Goal: Task Accomplishment & Management: Use online tool/utility

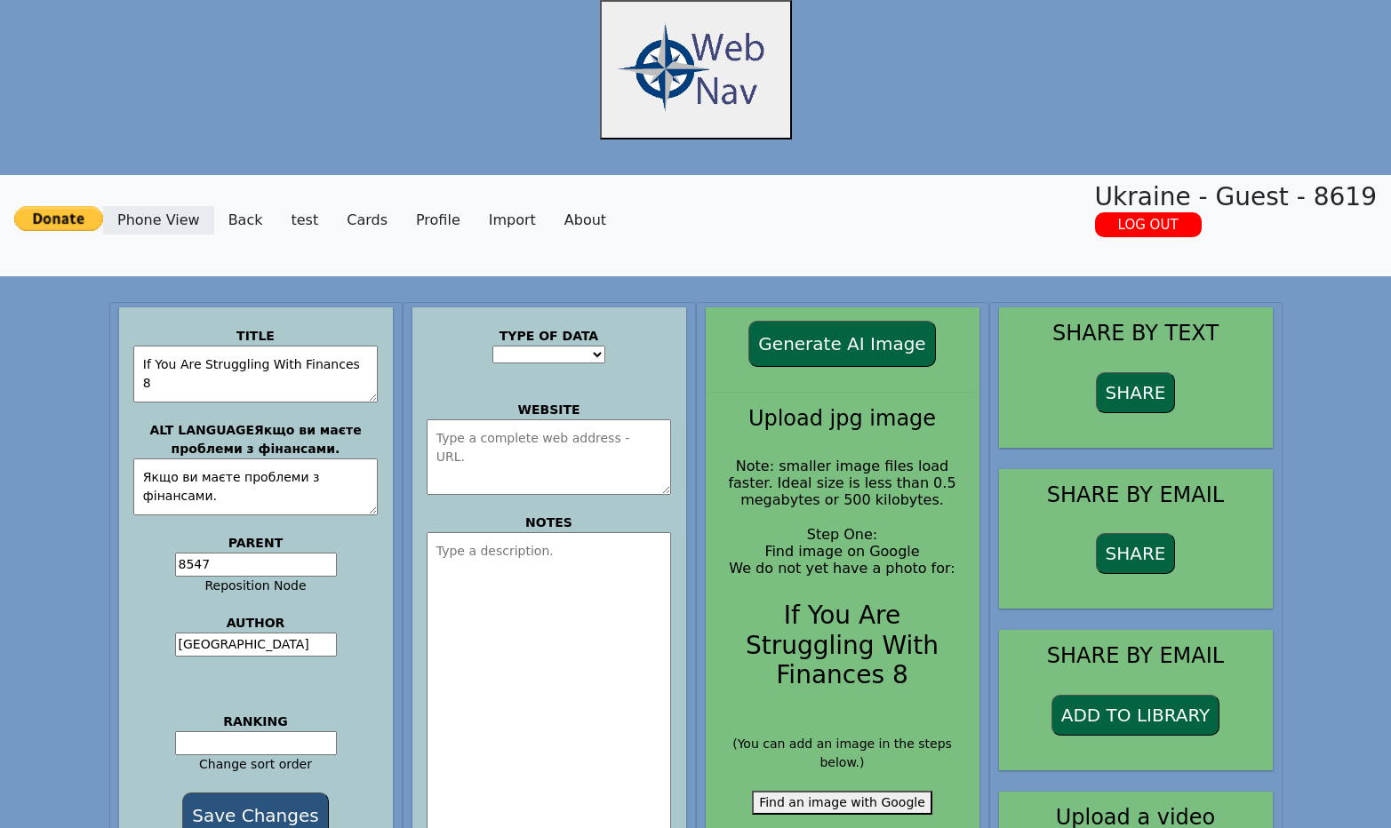
click at [172, 219] on link "Phone View" at bounding box center [158, 220] width 111 height 28
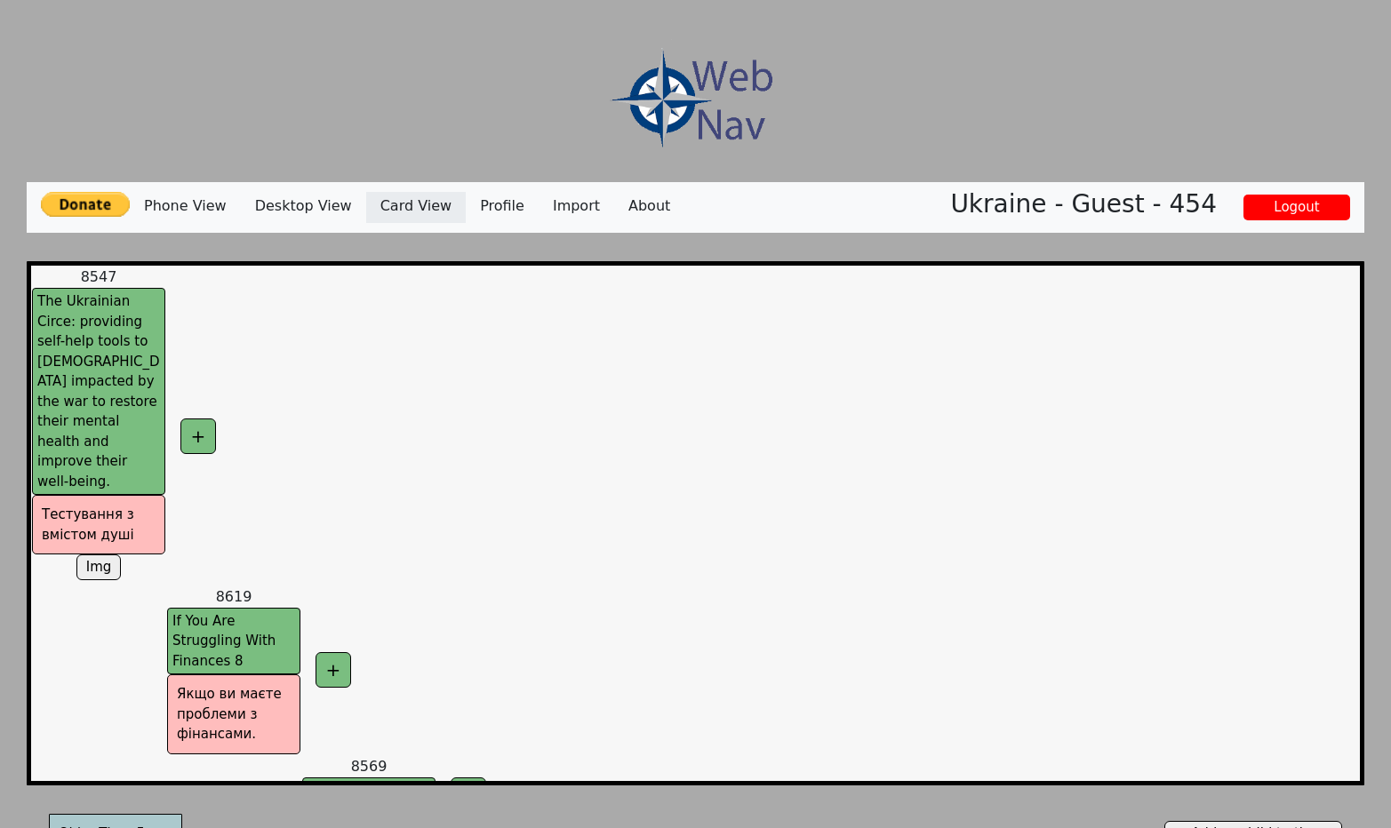
click at [414, 207] on link "Card View" at bounding box center [416, 207] width 100 height 31
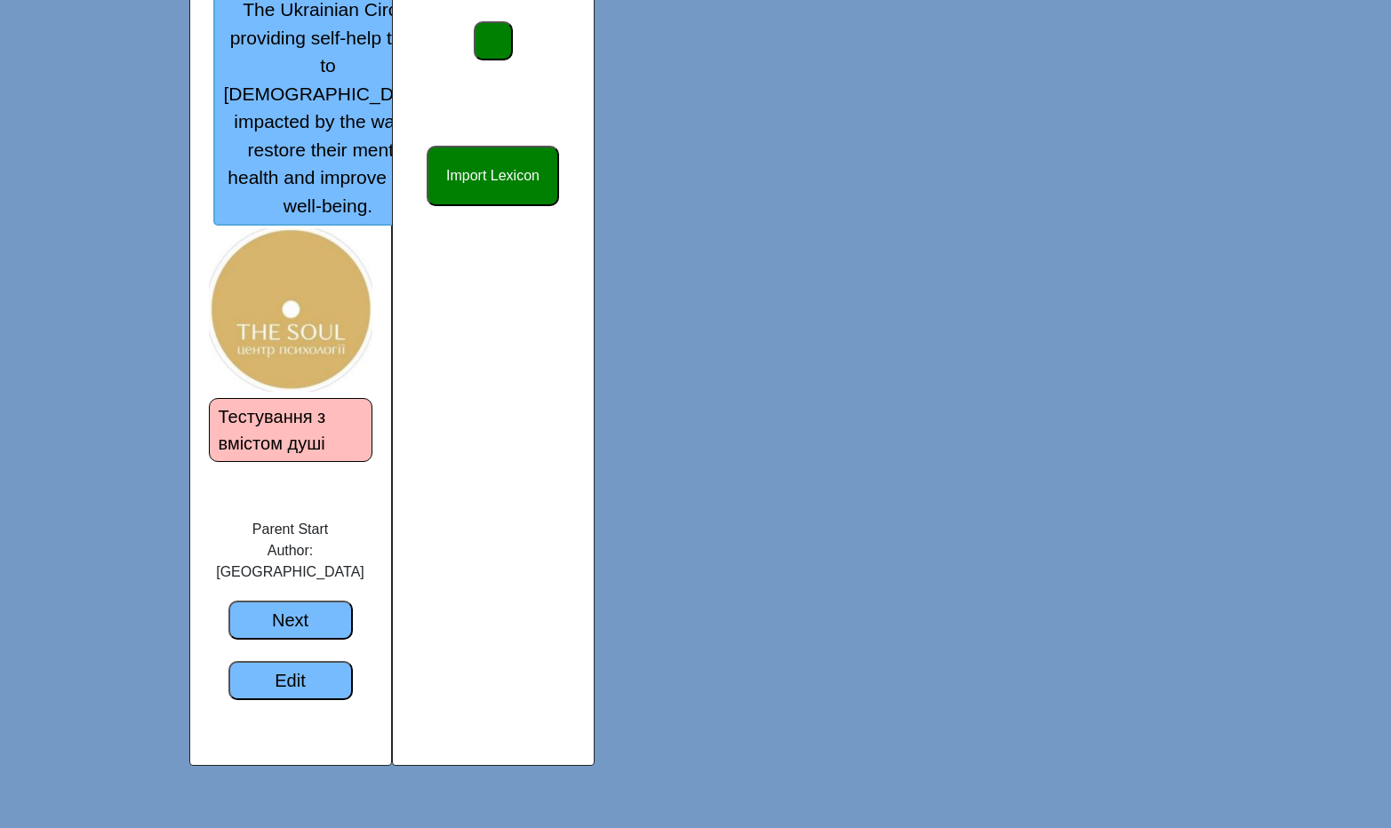
scroll to position [486, 0]
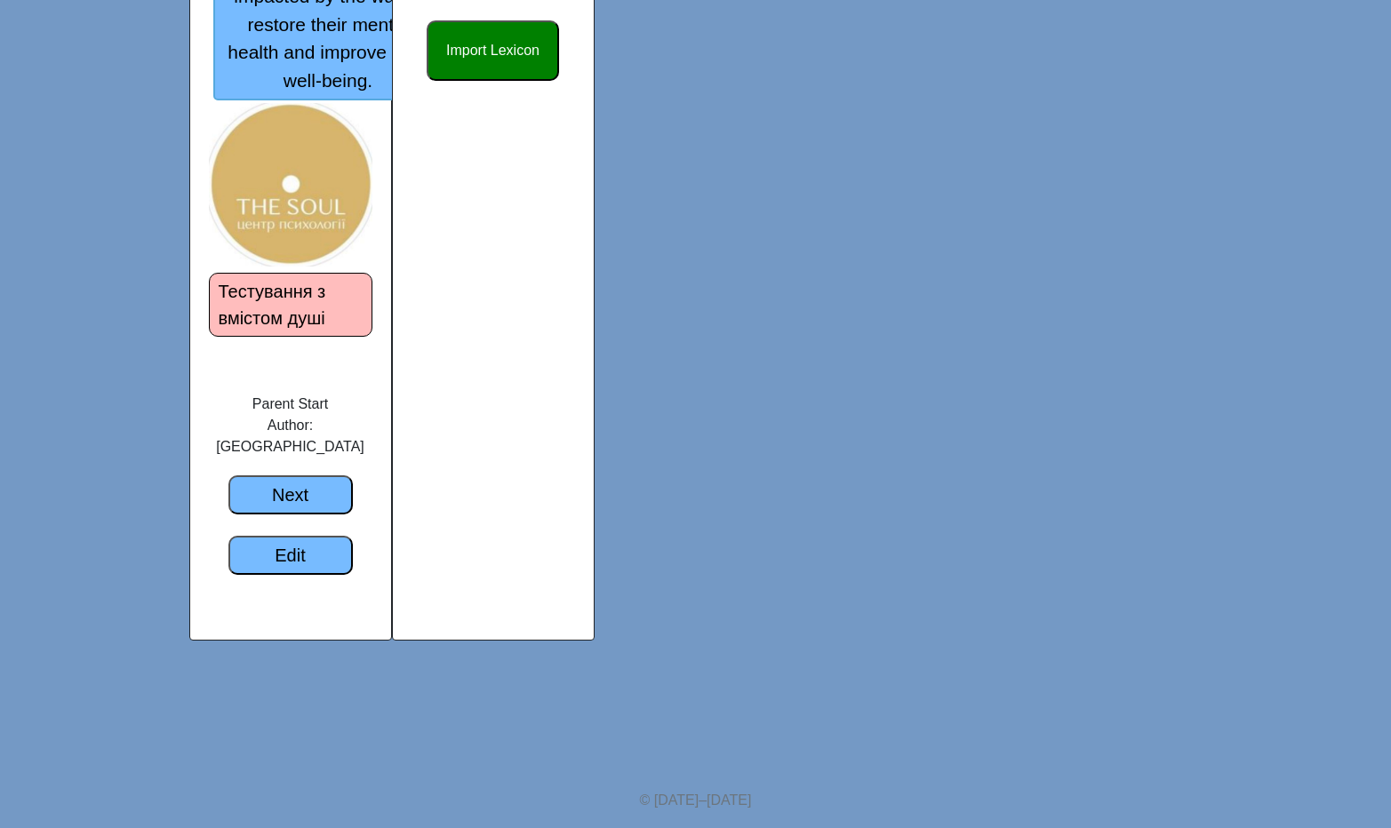
click at [284, 337] on button "Тестування з вмістом душі" at bounding box center [290, 305] width 163 height 64
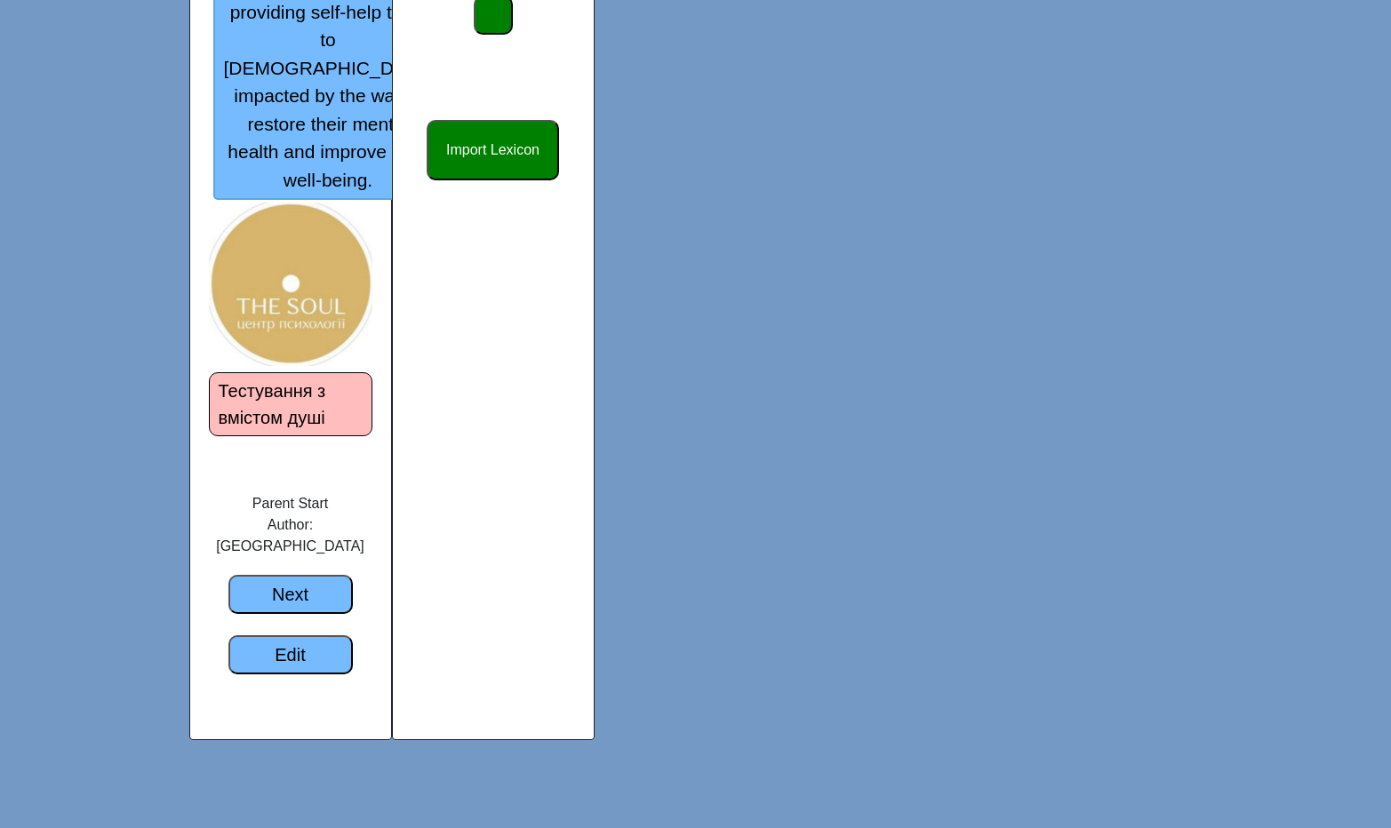
scroll to position [381, 0]
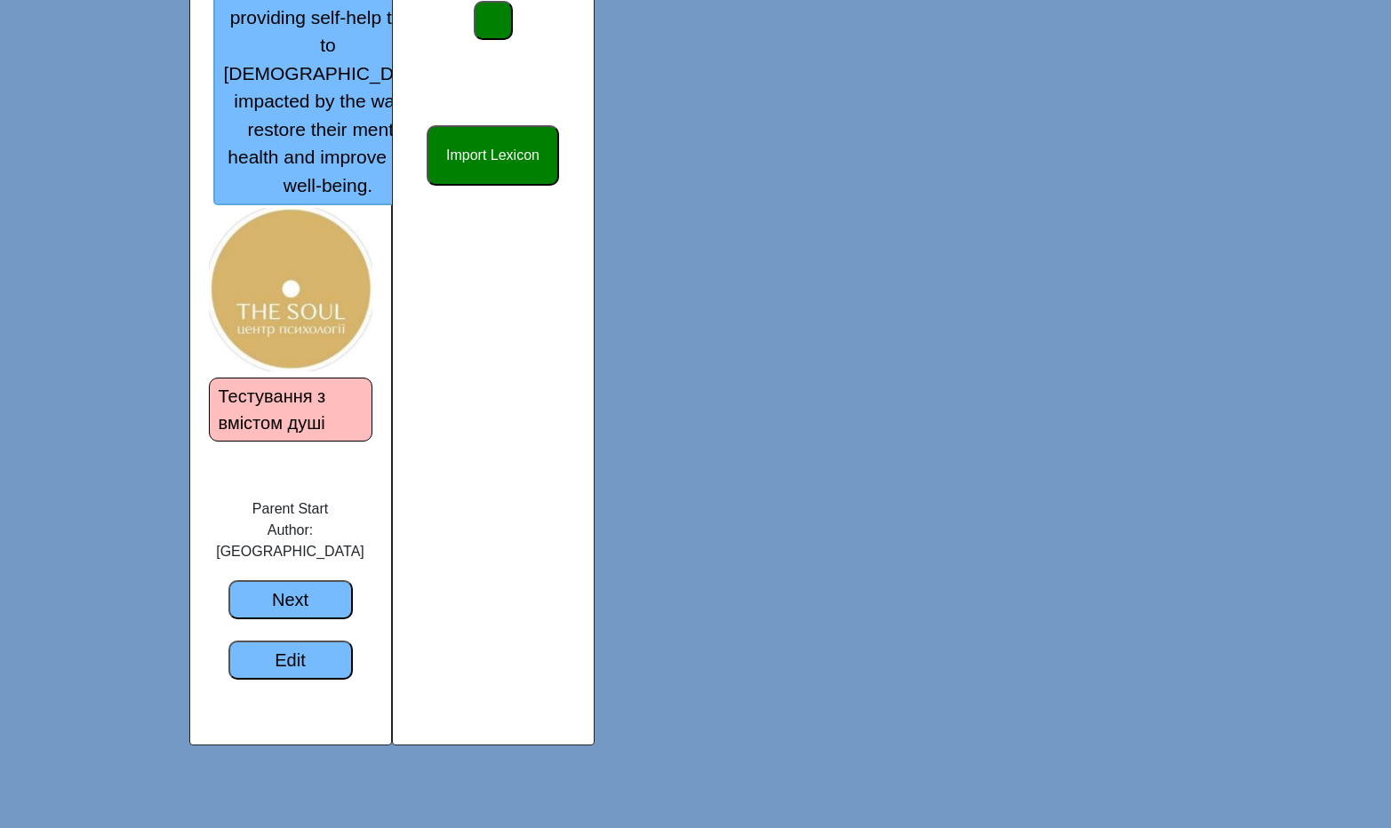
click at [315, 619] on button "Next" at bounding box center [290, 599] width 124 height 39
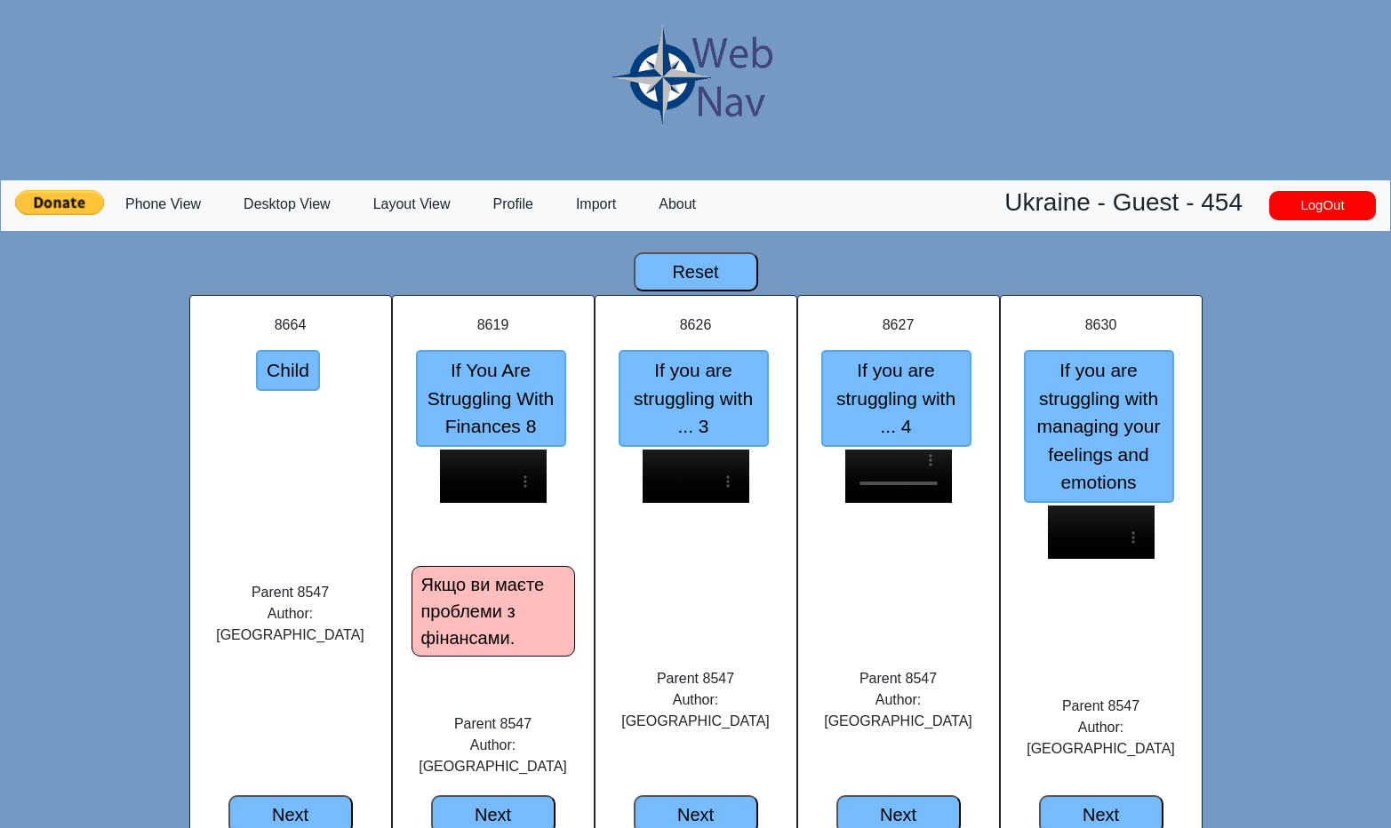
drag, startPoint x: 0, startPoint y: 0, endPoint x: 312, endPoint y: 650, distance: 721.4
click at [314, 654] on div "Parent 8547 Author: Ukraine" at bounding box center [290, 669] width 199 height 252
click at [172, 208] on link "Phone View" at bounding box center [163, 204] width 118 height 28
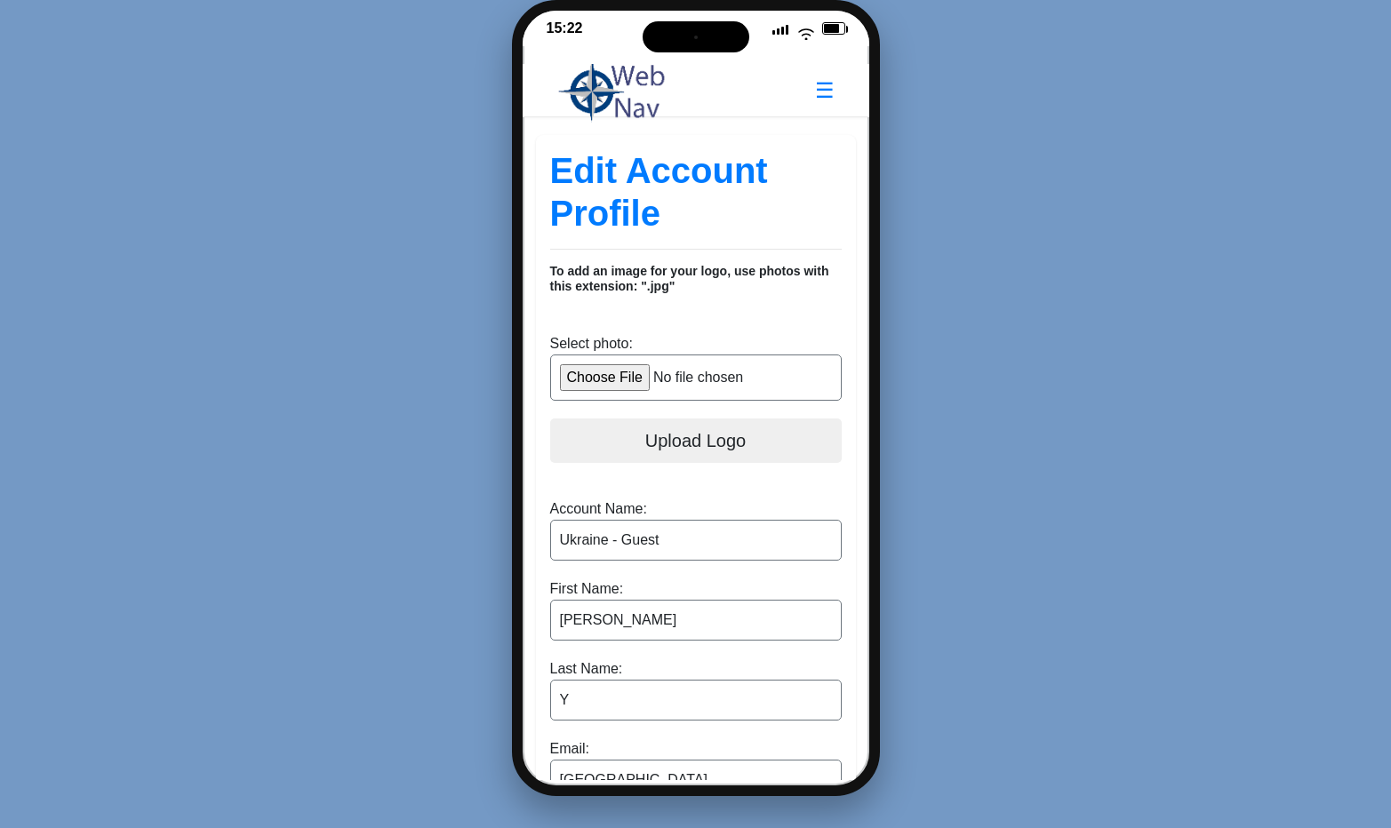
click at [602, 68] on img at bounding box center [607, 90] width 117 height 89
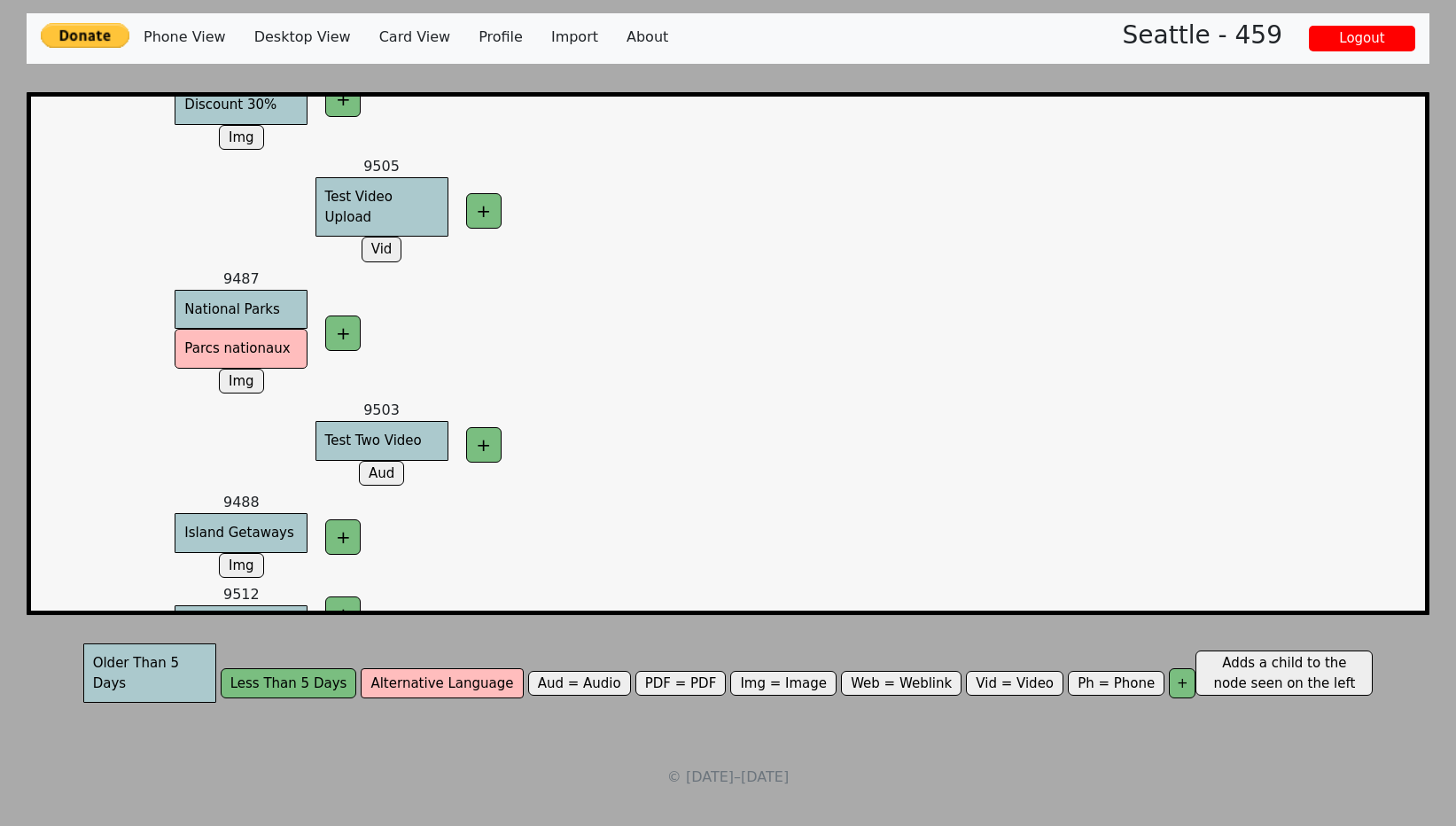
scroll to position [168, 0]
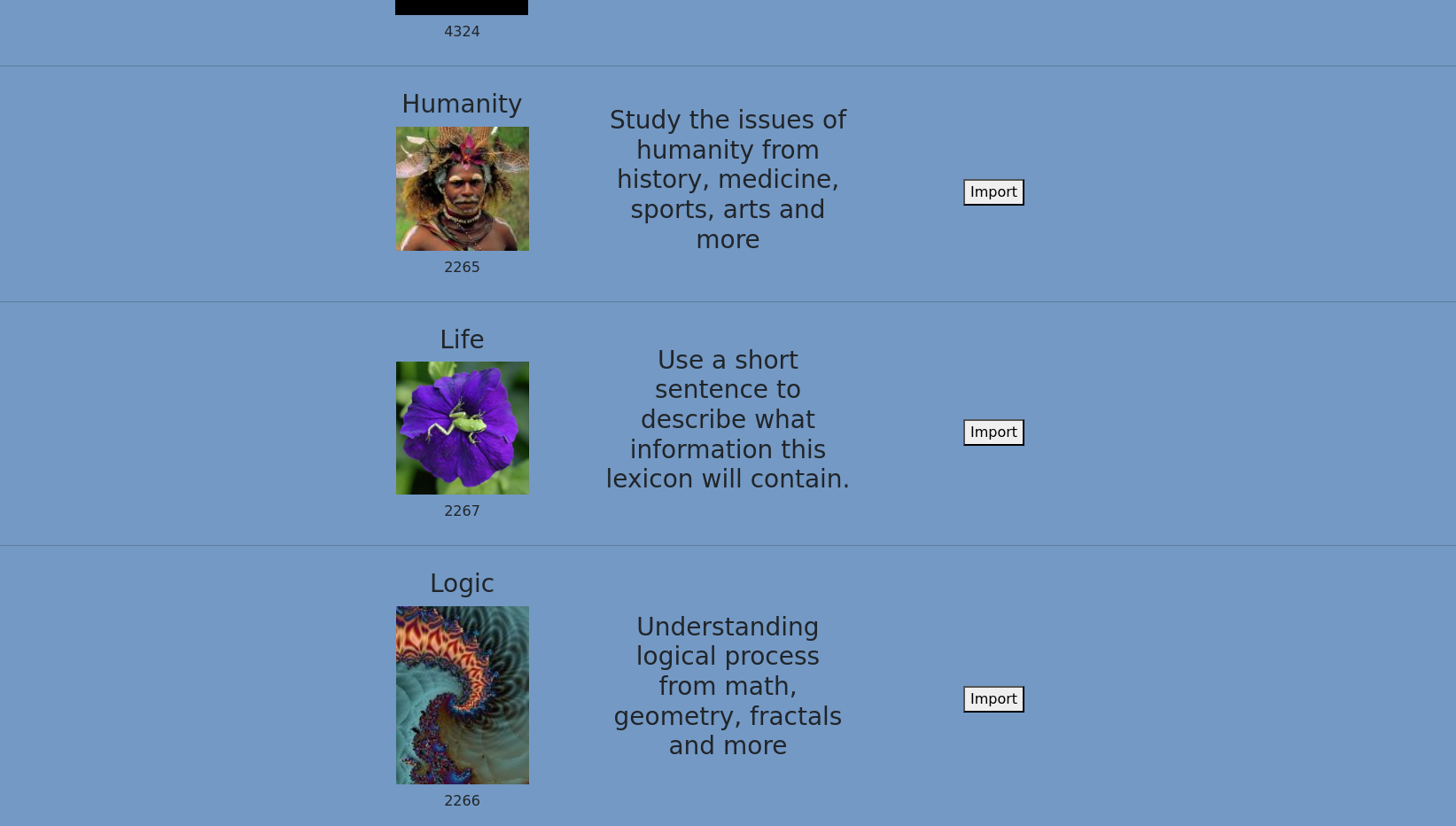
scroll to position [978, 0]
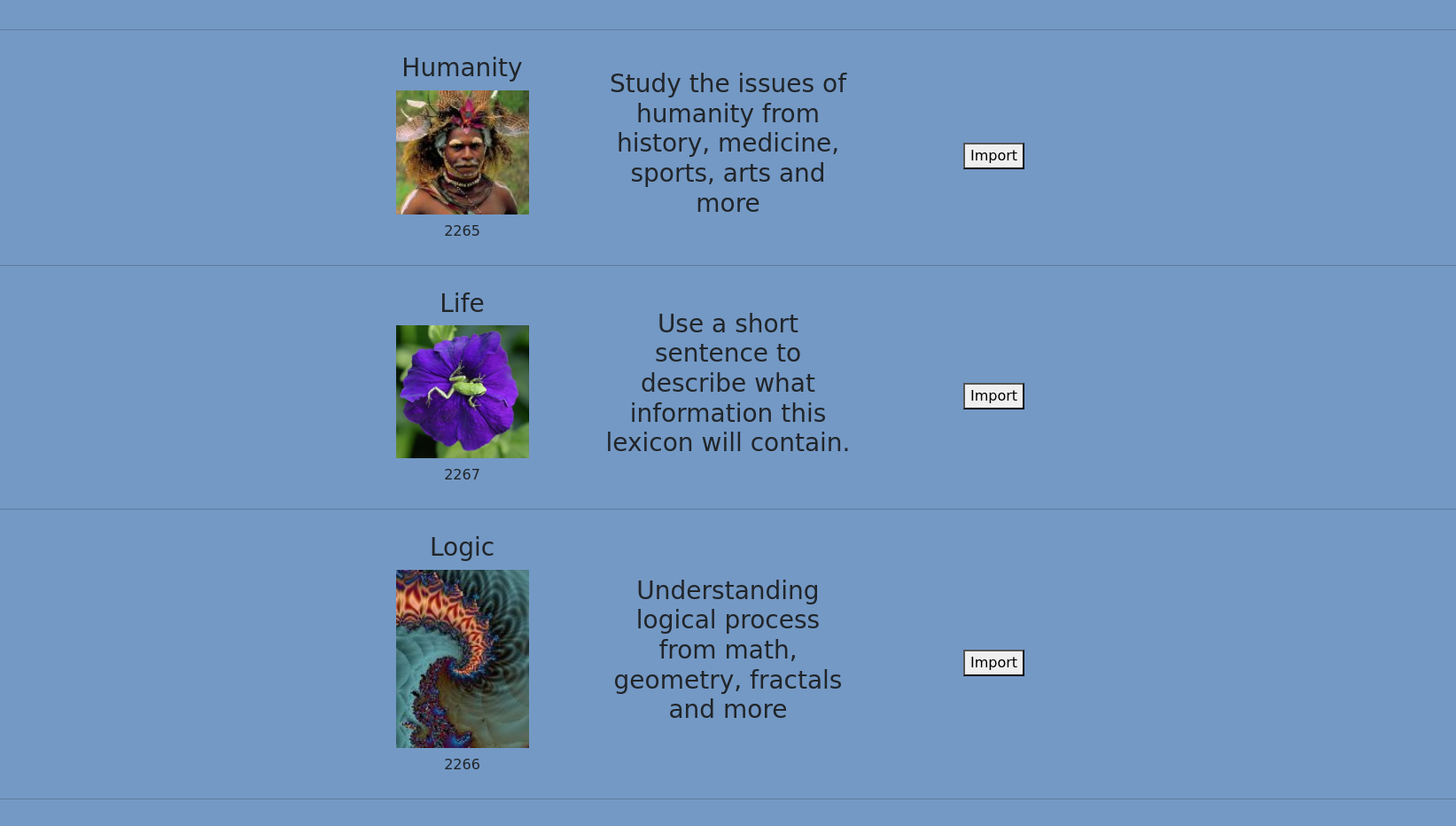
click at [999, 383] on button "Import" at bounding box center [993, 396] width 61 height 27
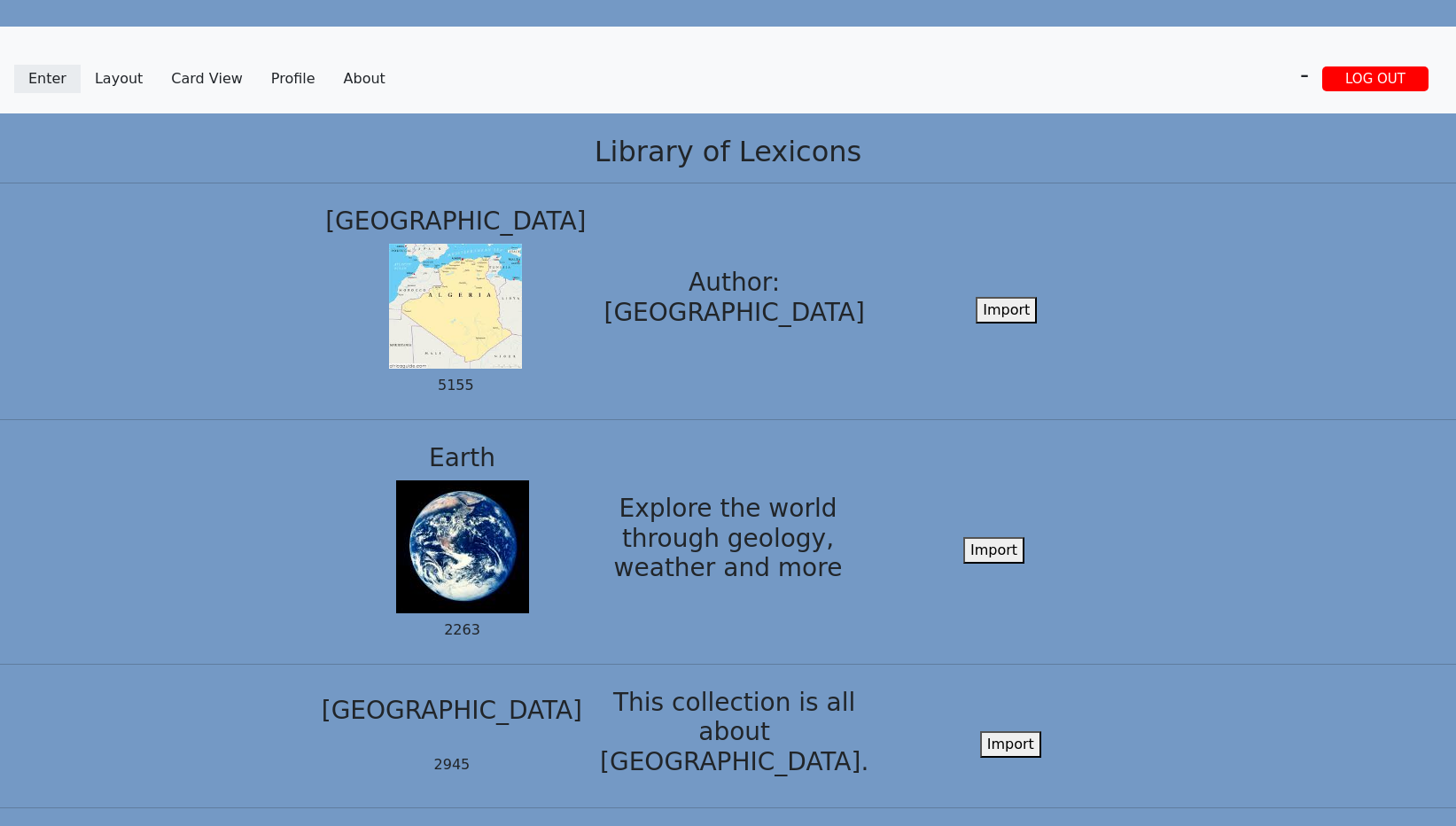
click at [45, 79] on link "Enter" at bounding box center [47, 79] width 67 height 28
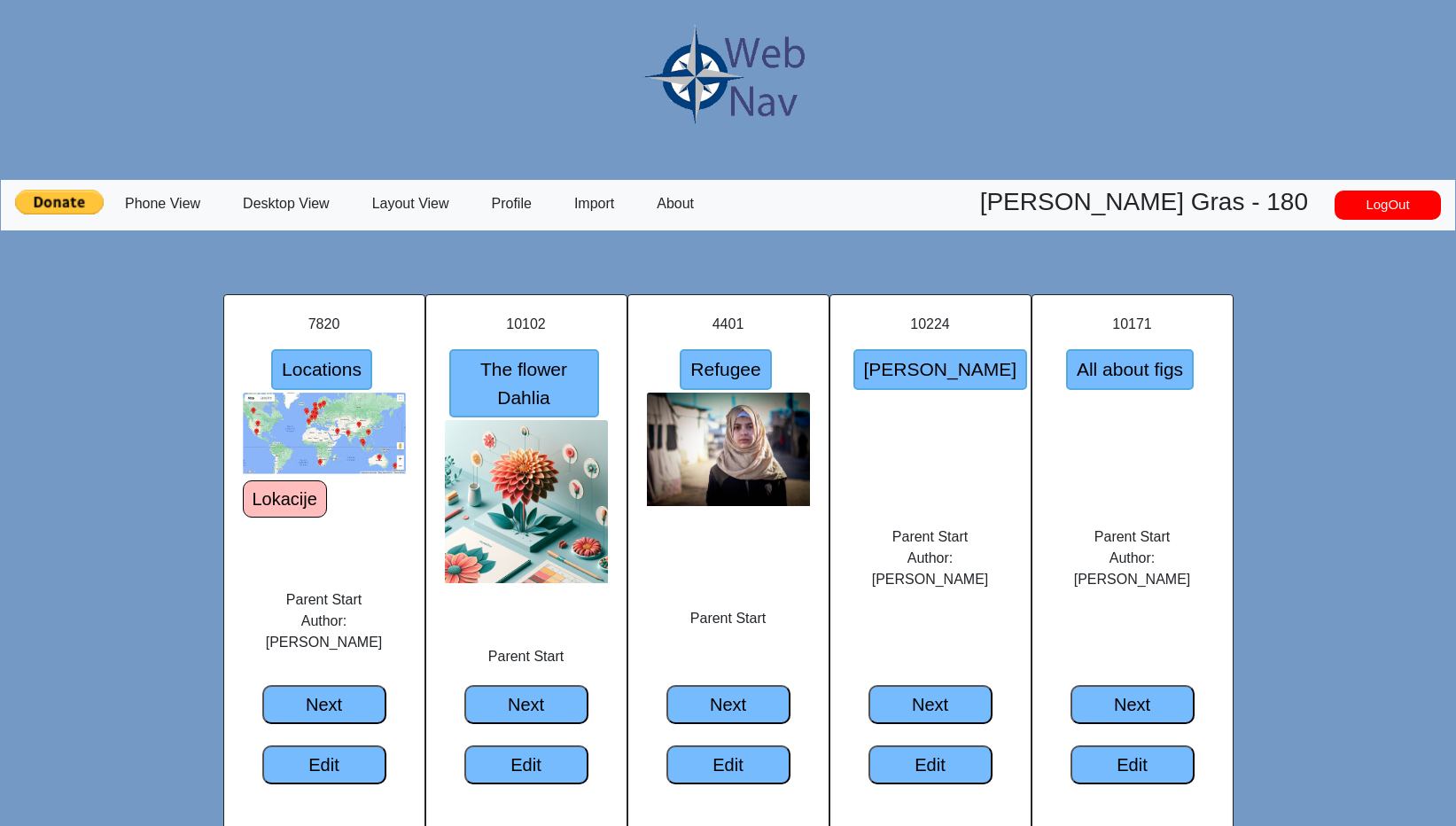
click at [338, 377] on input "Locations" at bounding box center [321, 369] width 101 height 41
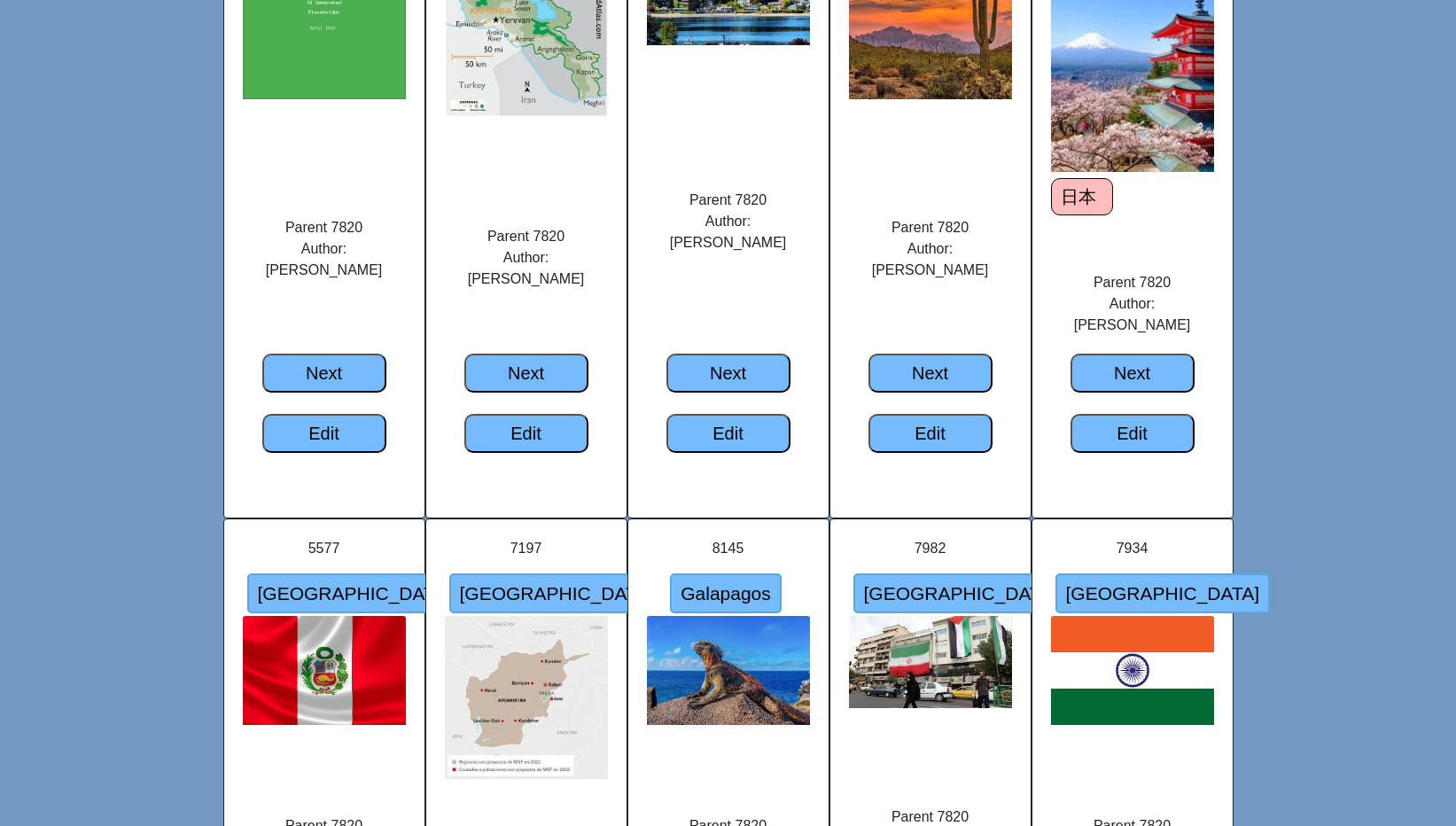
scroll to position [1141, 0]
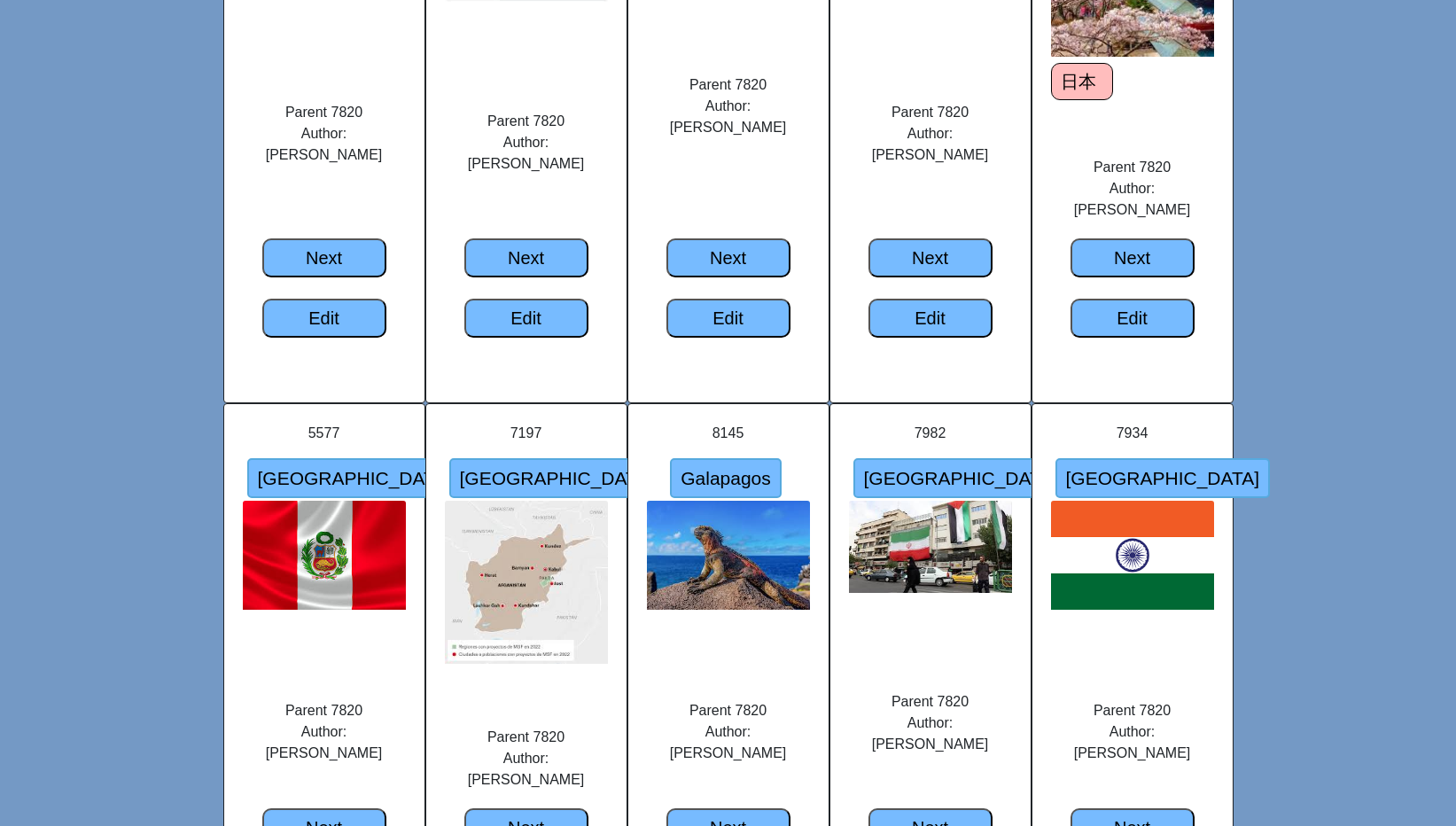
click at [325, 458] on input "Peru" at bounding box center [355, 478] width 215 height 41
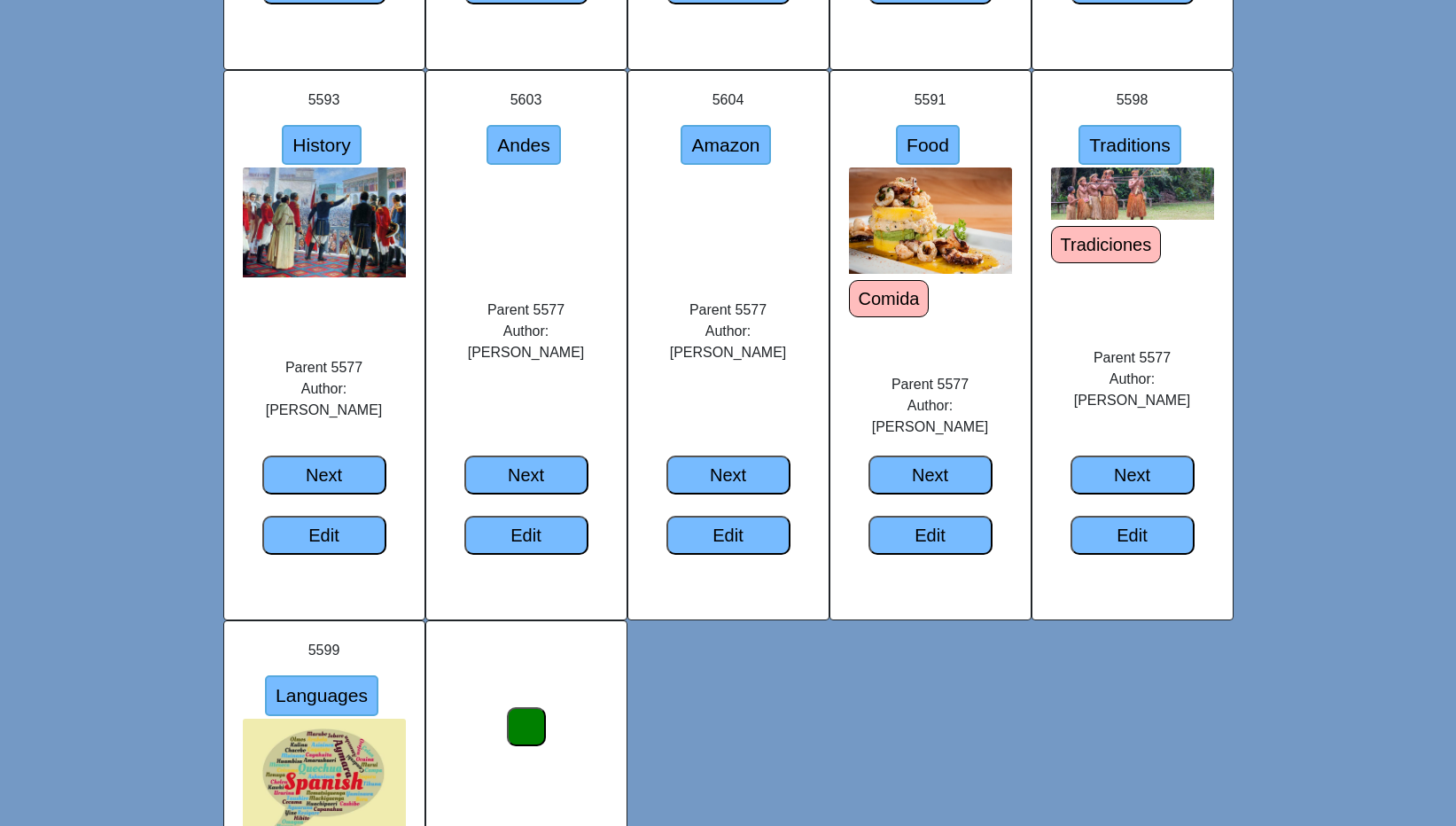
scroll to position [762, 0]
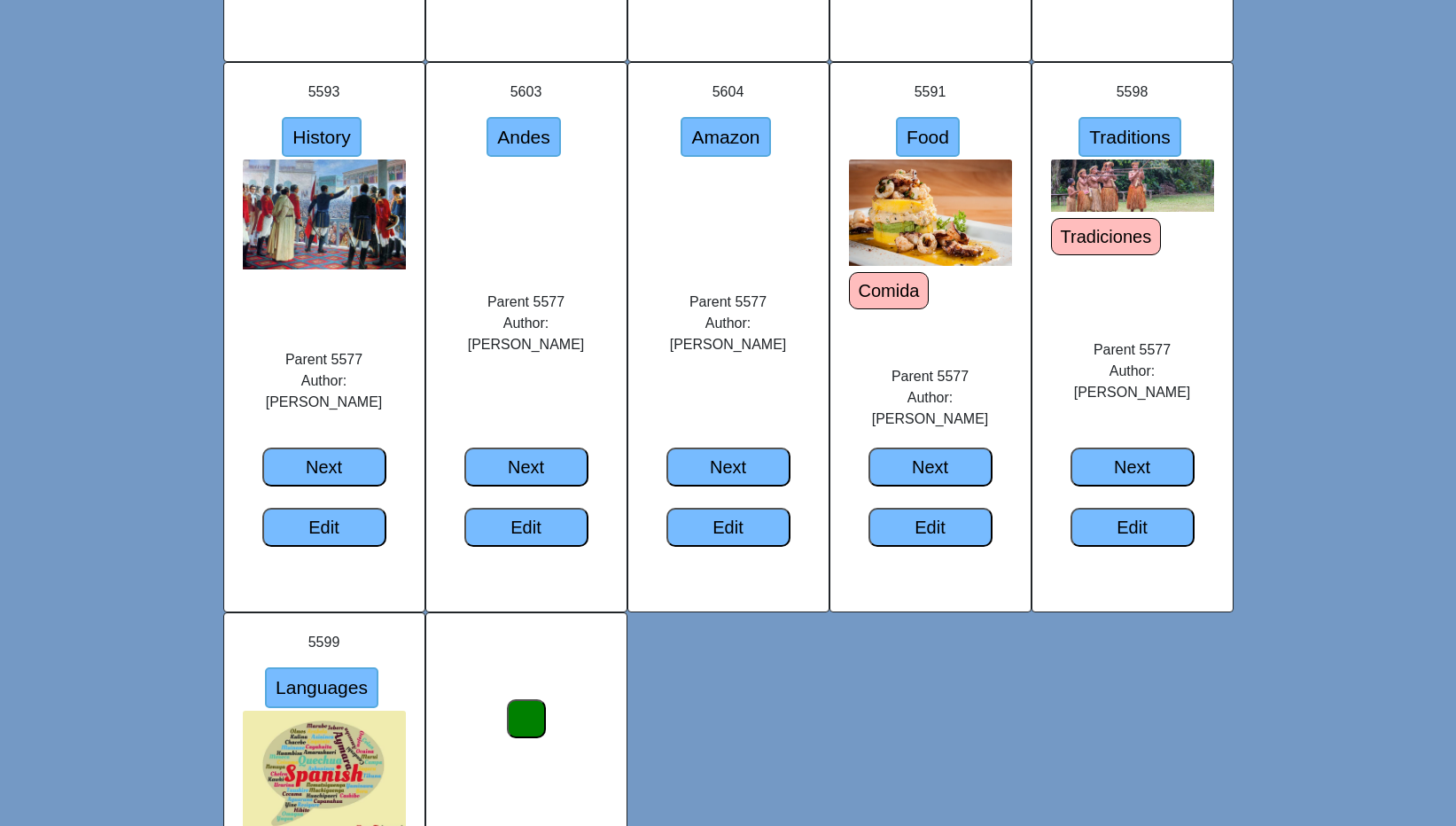
click at [920, 117] on input "Food" at bounding box center [927, 137] width 64 height 41
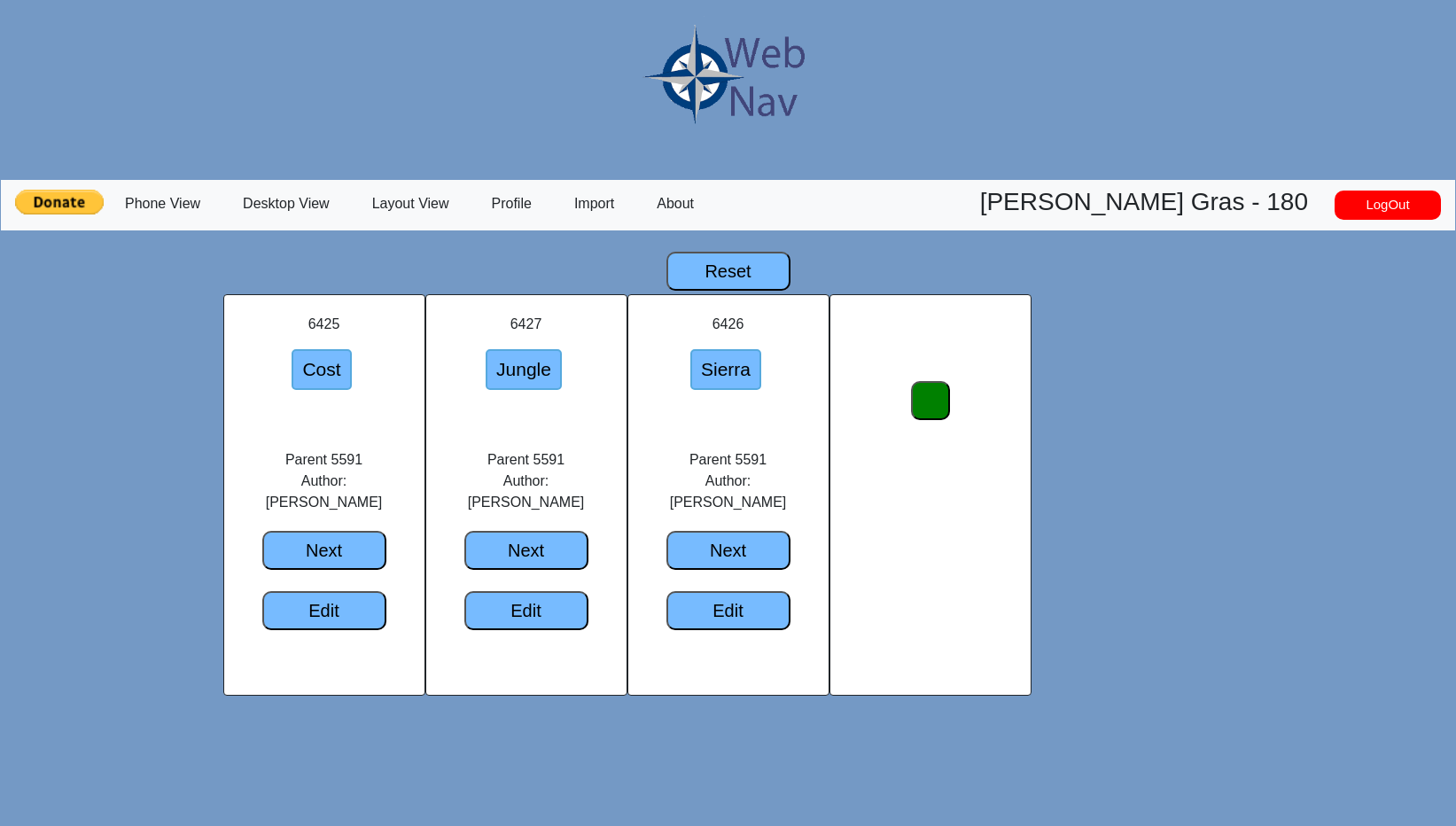
click at [328, 367] on input "Cost" at bounding box center [321, 369] width 60 height 41
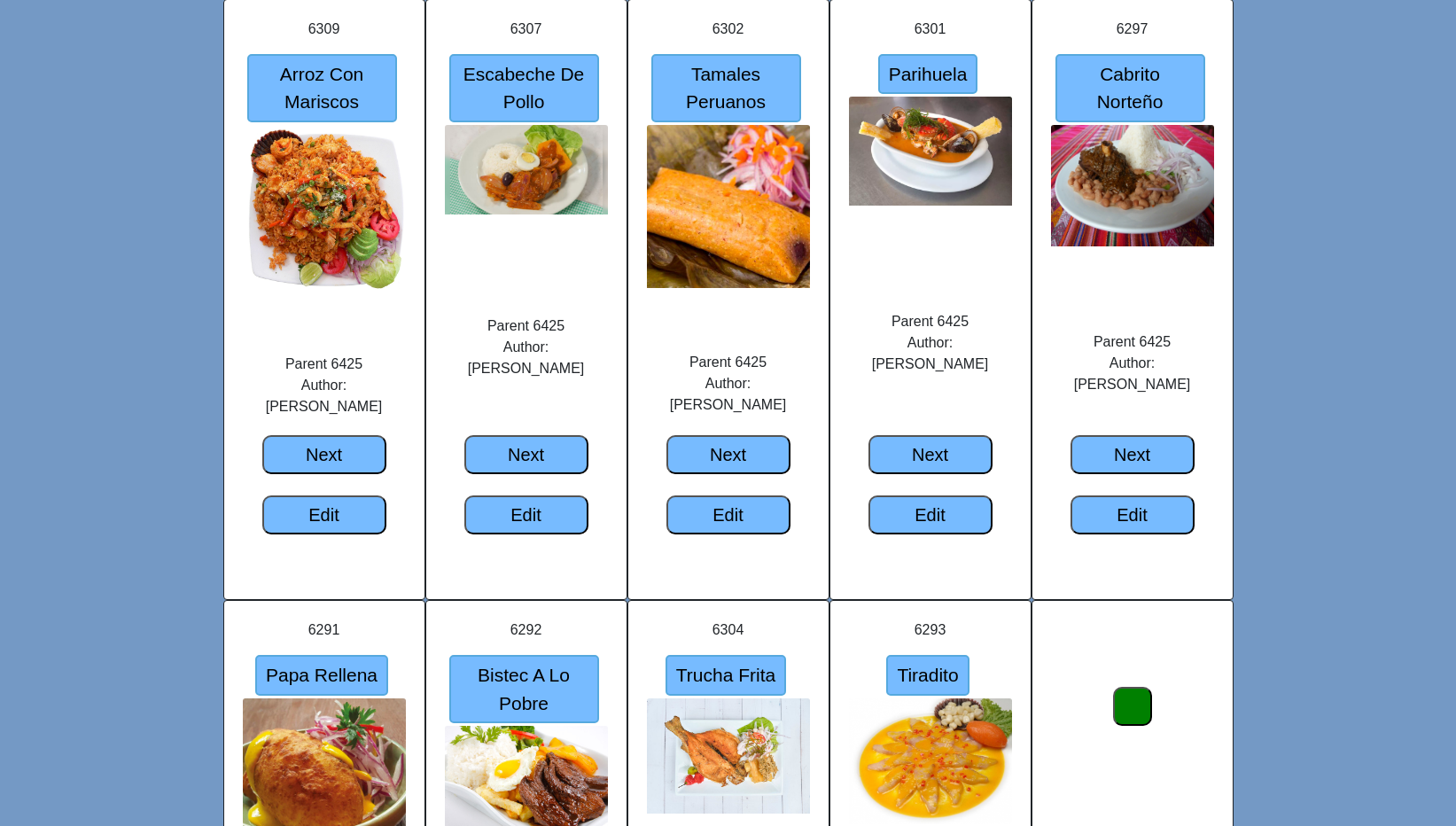
scroll to position [3171, 0]
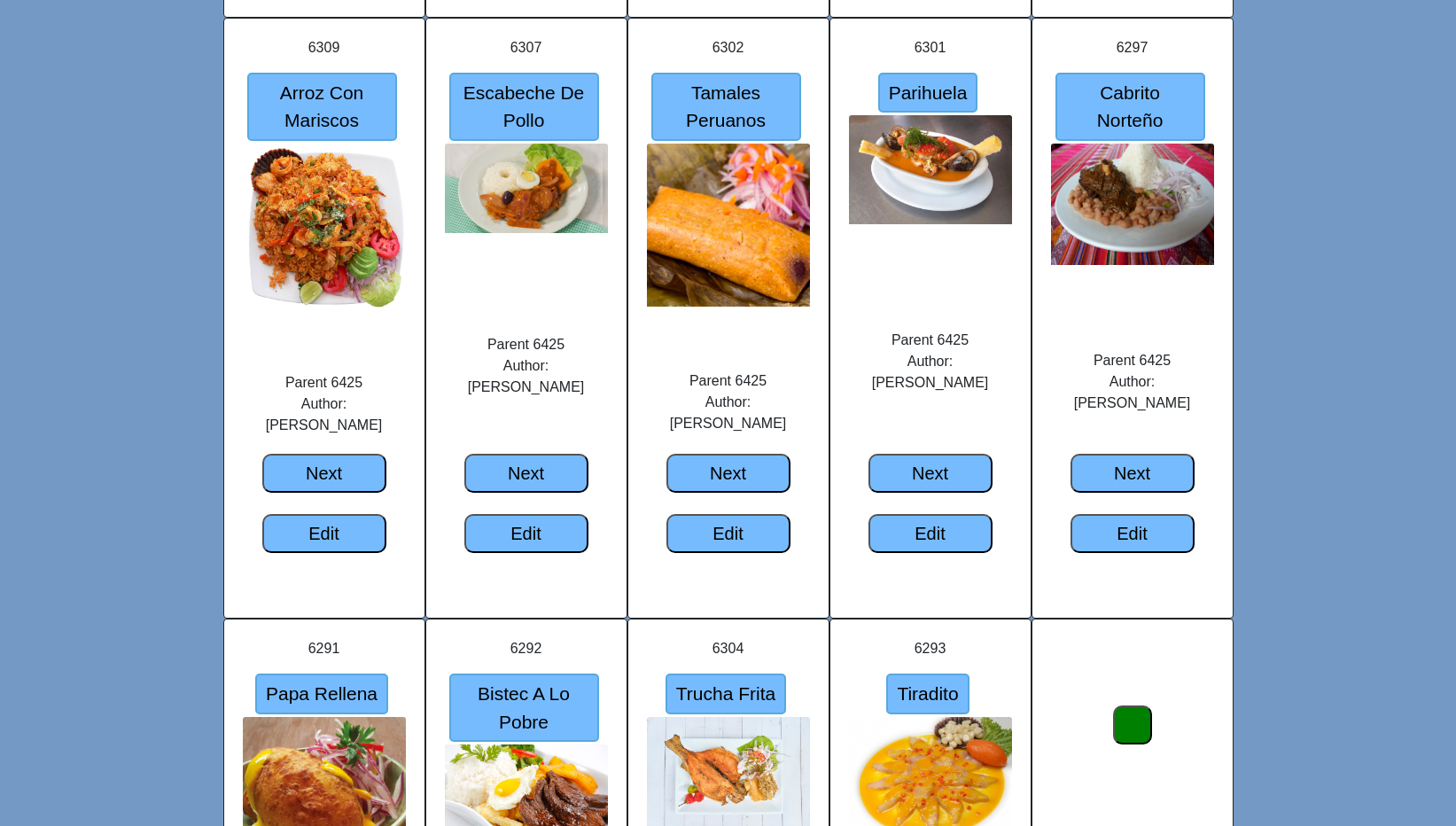
click at [1148, 454] on button "Next" at bounding box center [1132, 473] width 124 height 39
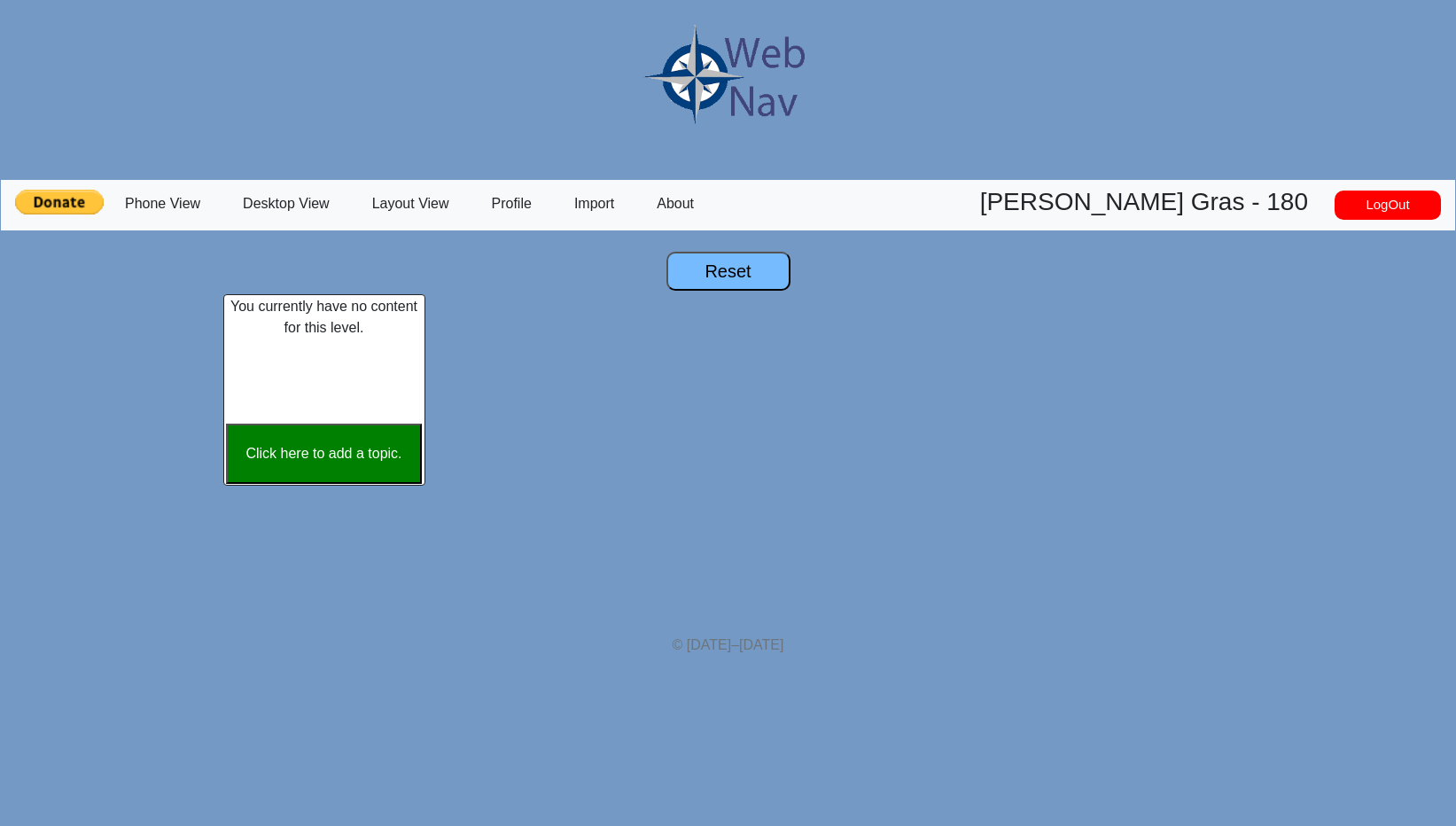
click at [720, 269] on button "Reset" at bounding box center [728, 270] width 124 height 39
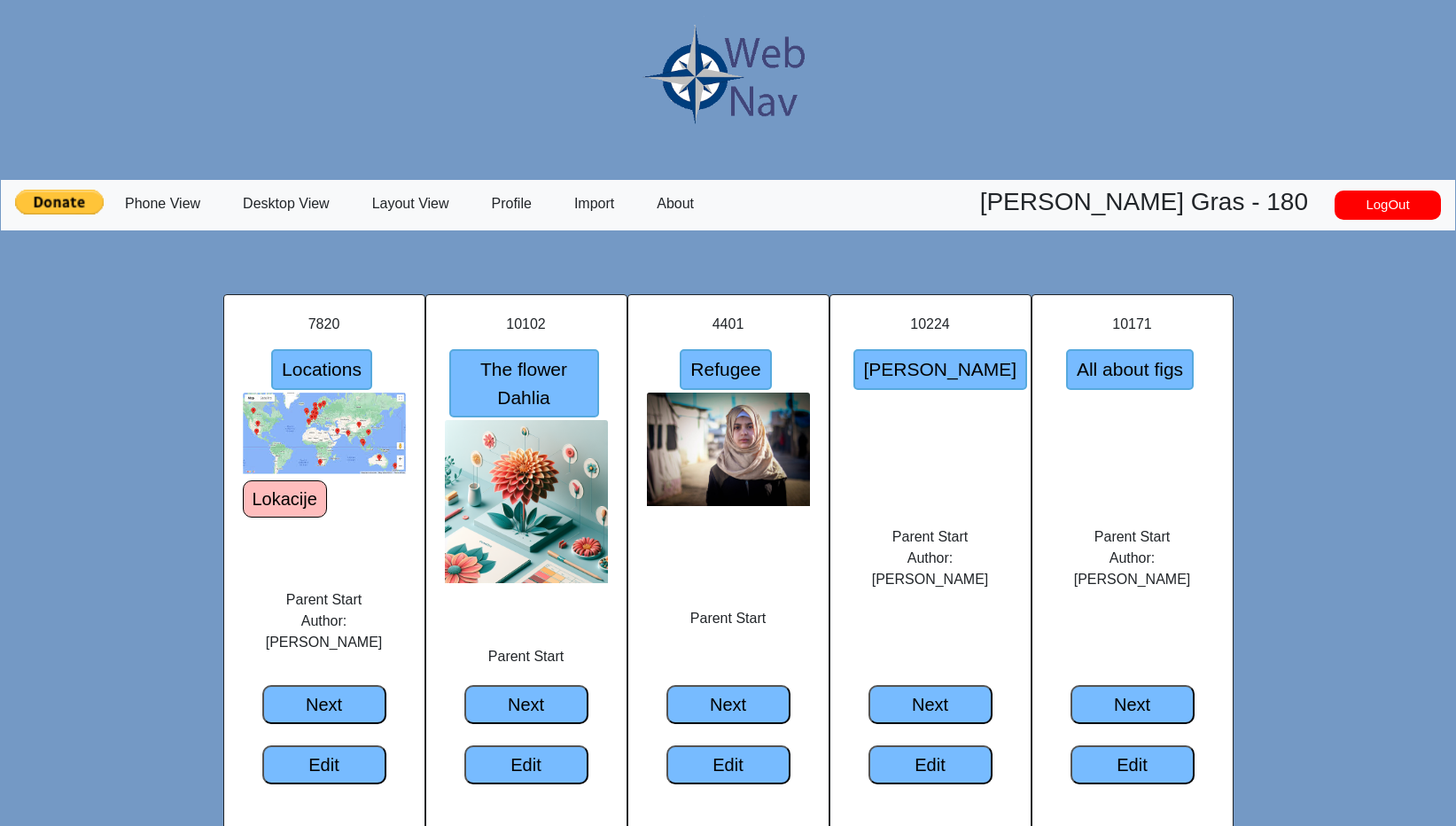
click at [720, 380] on input "Refugee" at bounding box center [726, 369] width 92 height 41
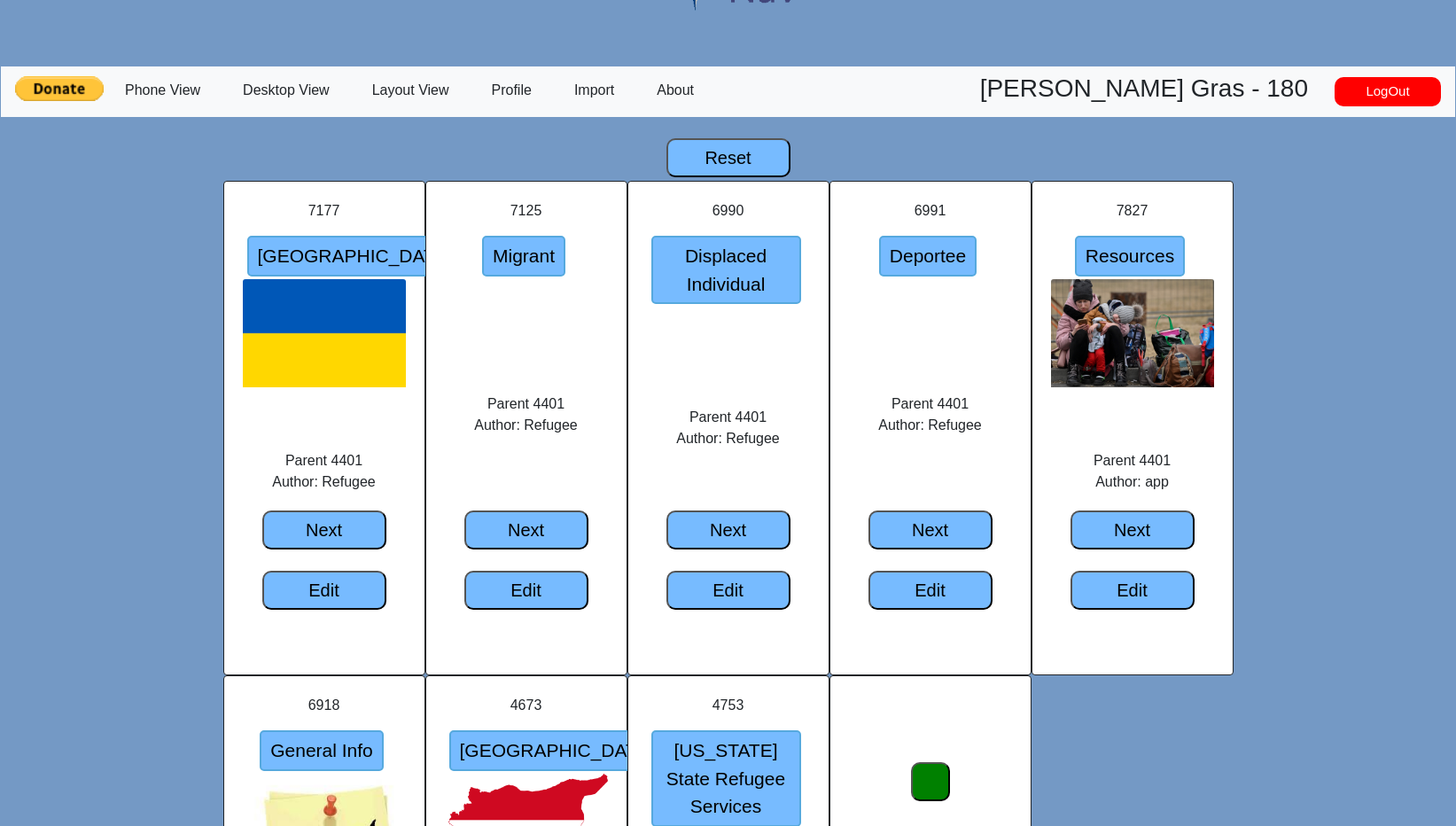
scroll to position [122, 0]
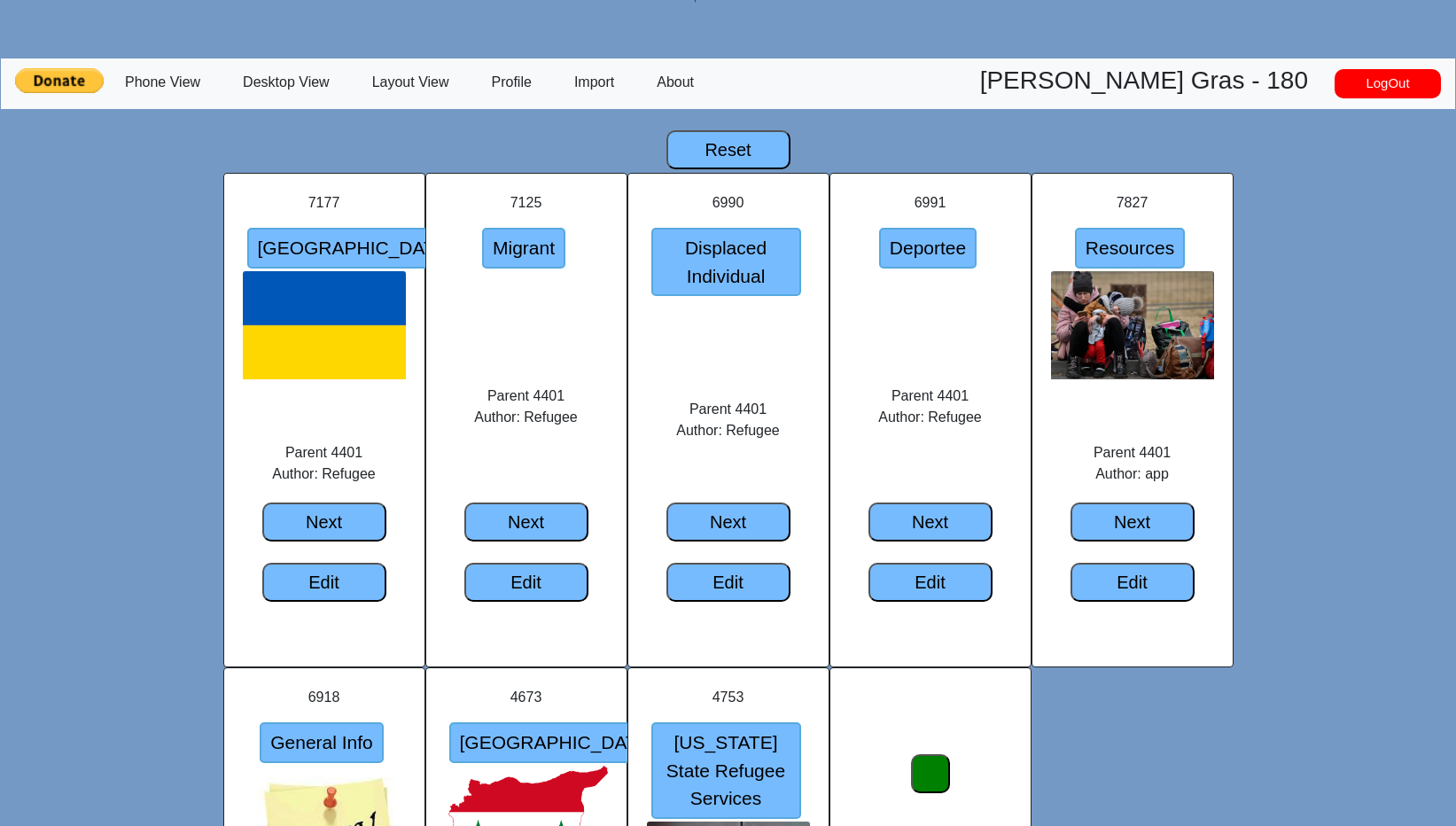
click at [330, 530] on button "Next" at bounding box center [324, 522] width 124 height 39
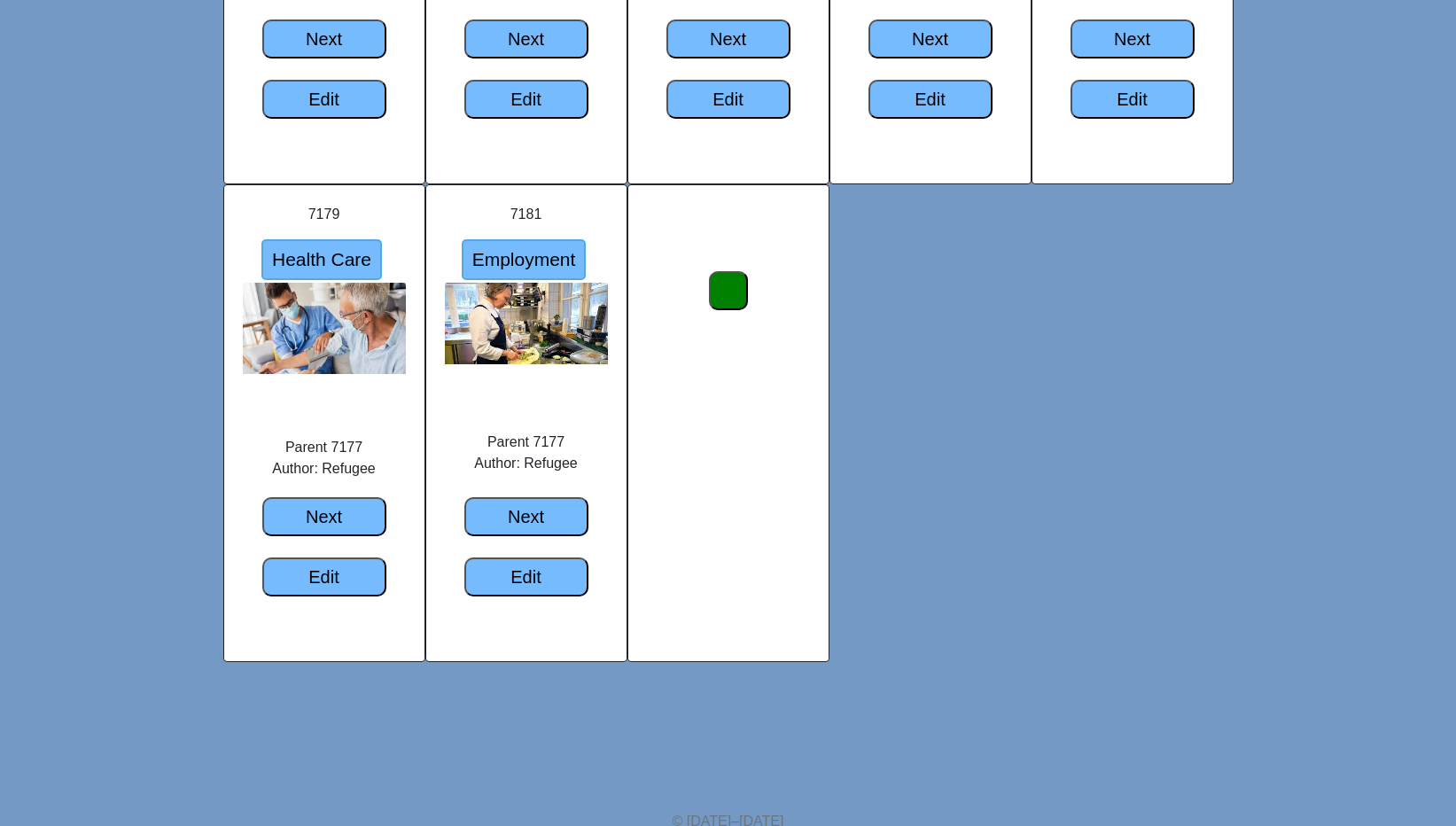
scroll to position [624, 0]
click at [522, 559] on button "Edit" at bounding box center [527, 578] width 124 height 39
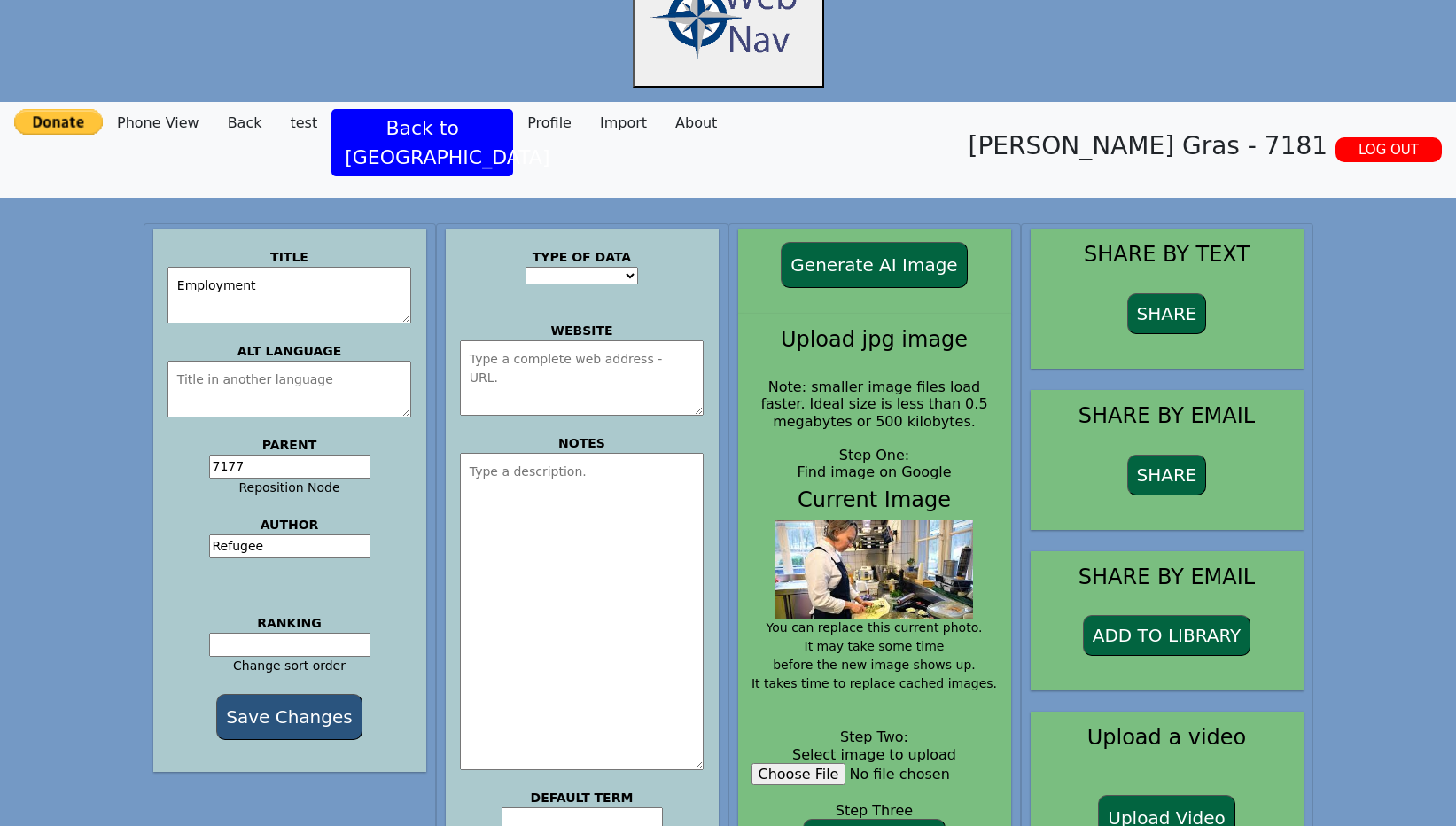
scroll to position [50, 0]
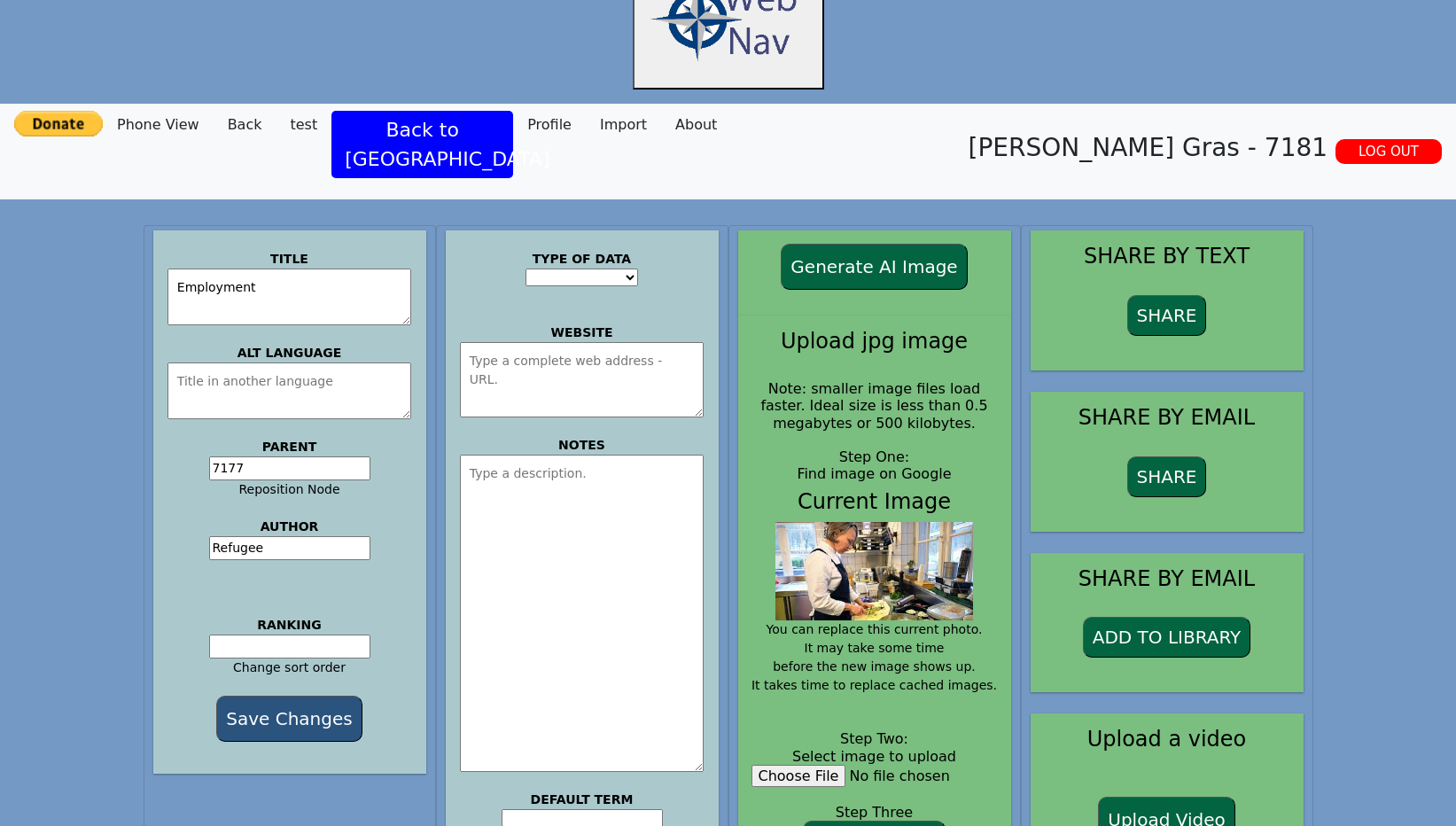
click at [411, 131] on button "Back to [GEOGRAPHIC_DATA]" at bounding box center [422, 145] width 182 height 68
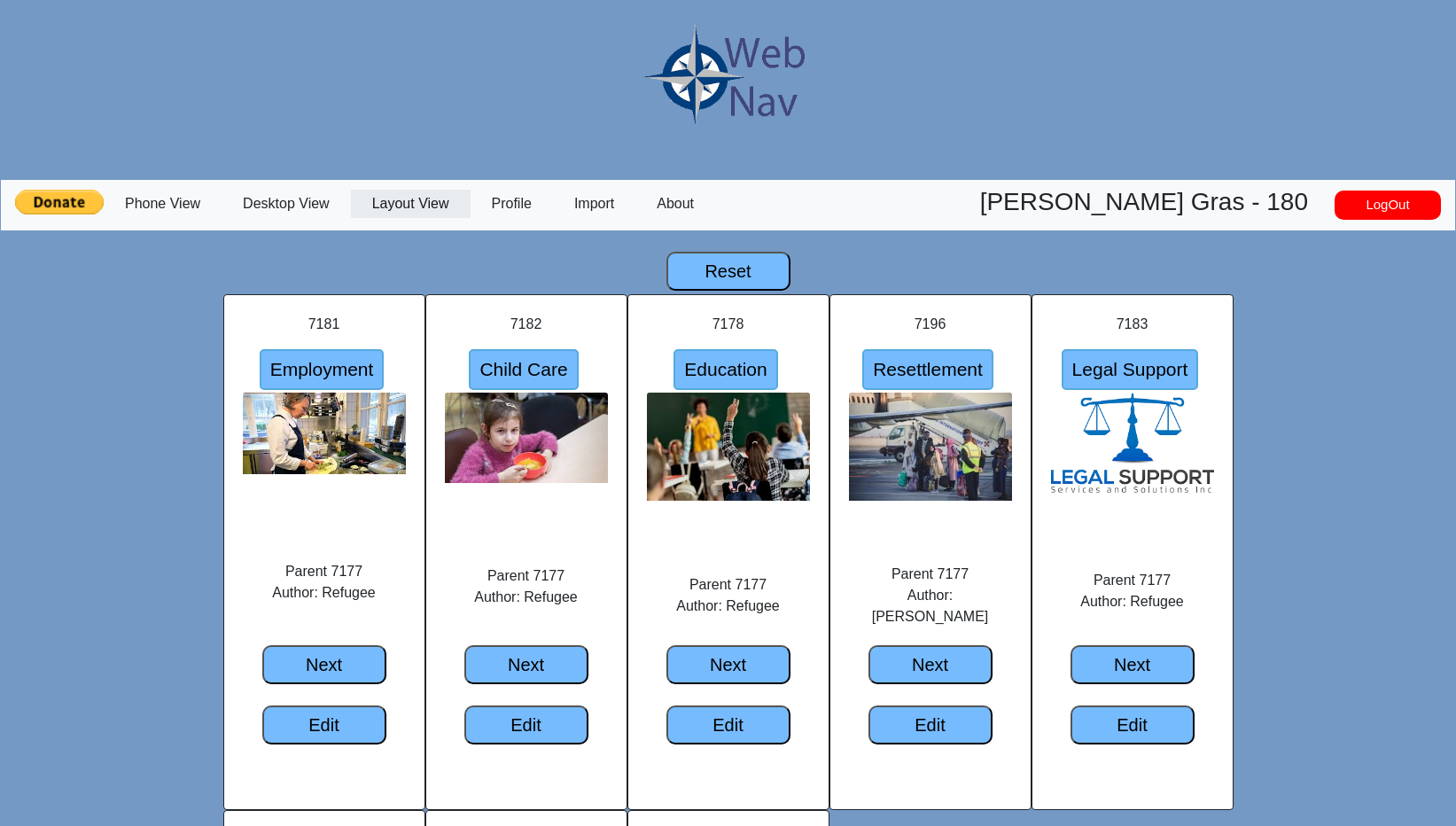
click at [408, 209] on link "Layout View" at bounding box center [411, 204] width 120 height 28
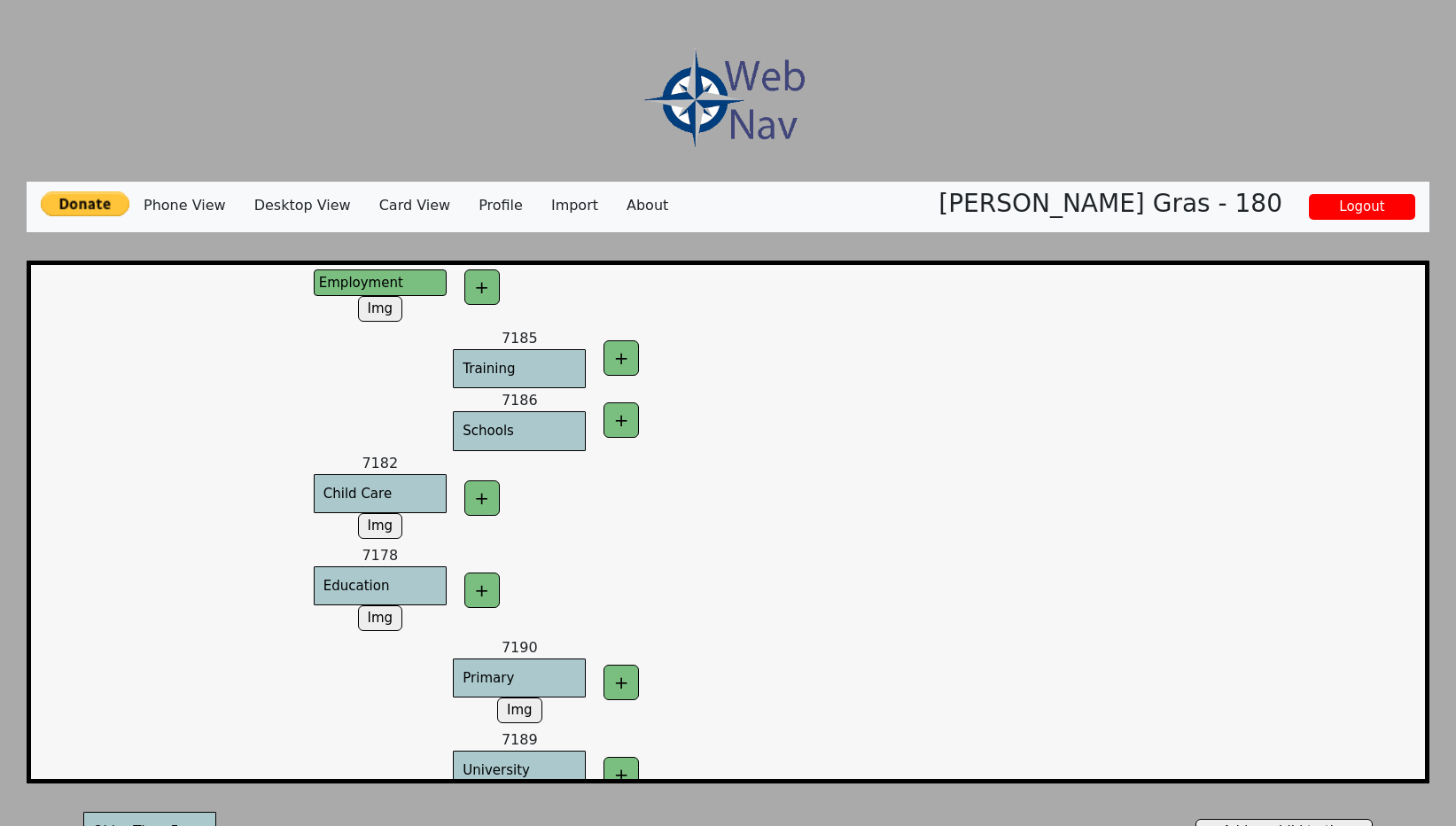
scroll to position [206, 0]
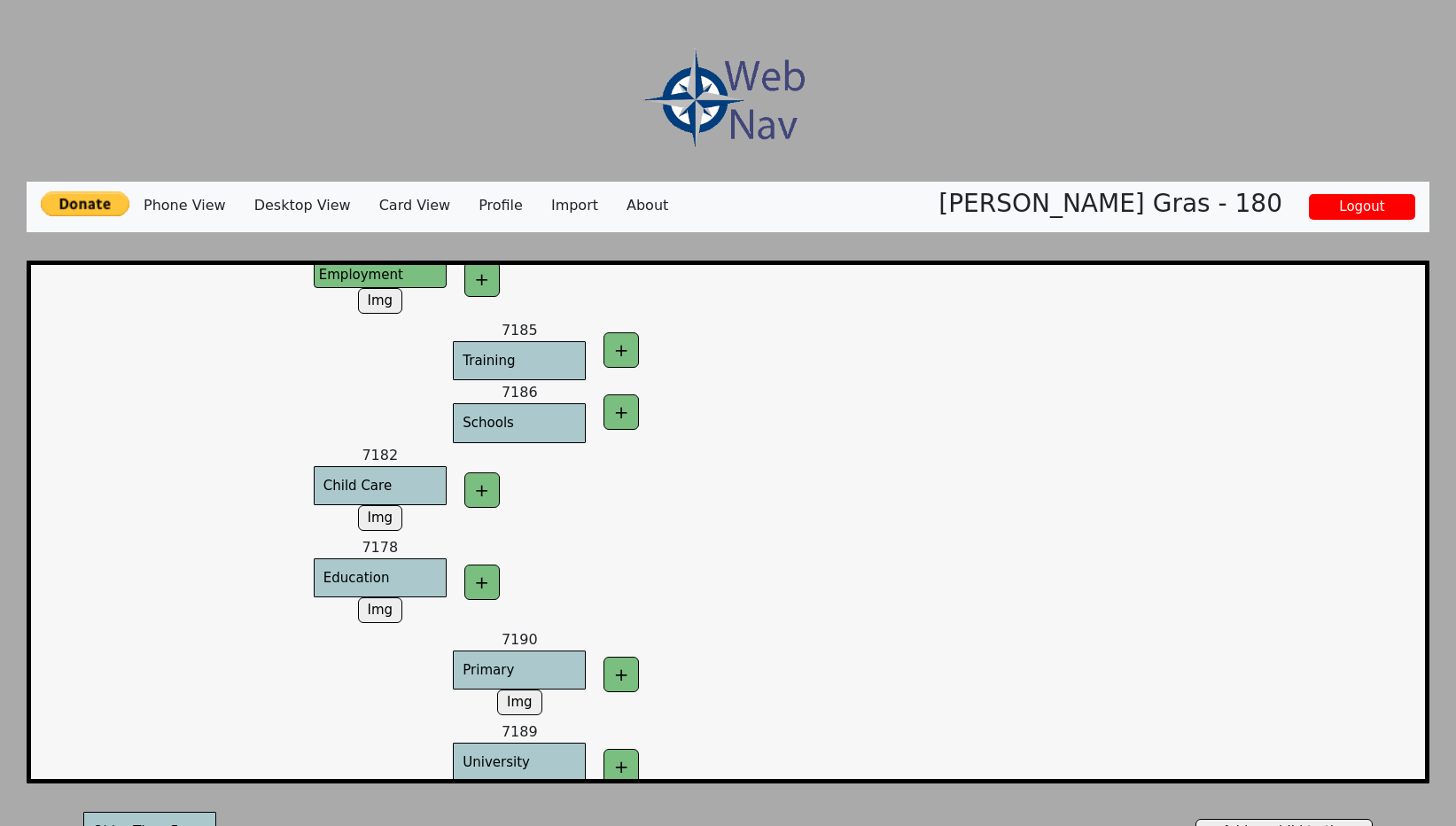
click at [508, 403] on button "Schools" at bounding box center [519, 423] width 133 height 40
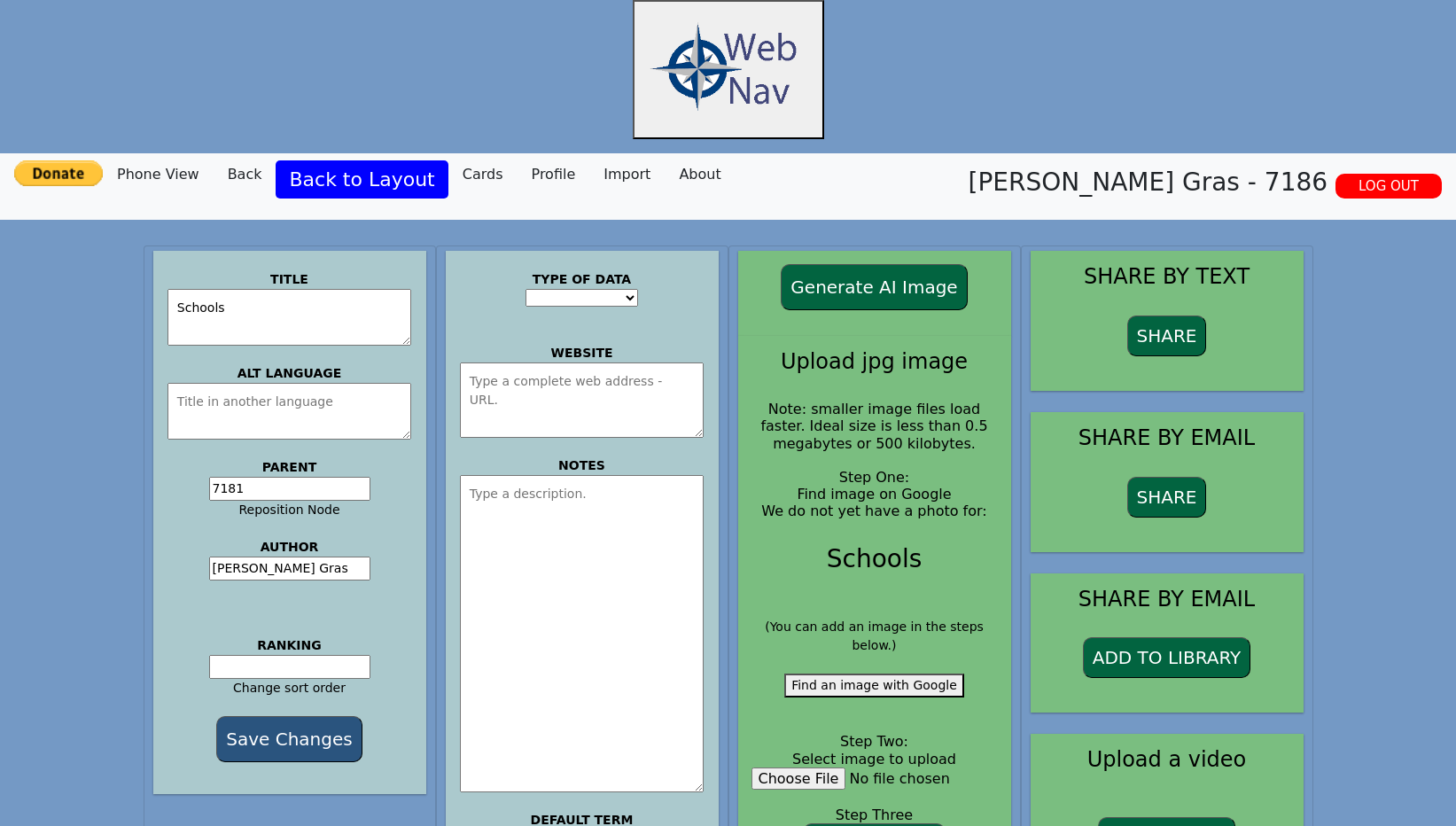
click at [250, 488] on input "7181" at bounding box center [290, 489] width 162 height 24
type input "7178"
click at [286, 732] on button "Save Changes" at bounding box center [289, 739] width 146 height 46
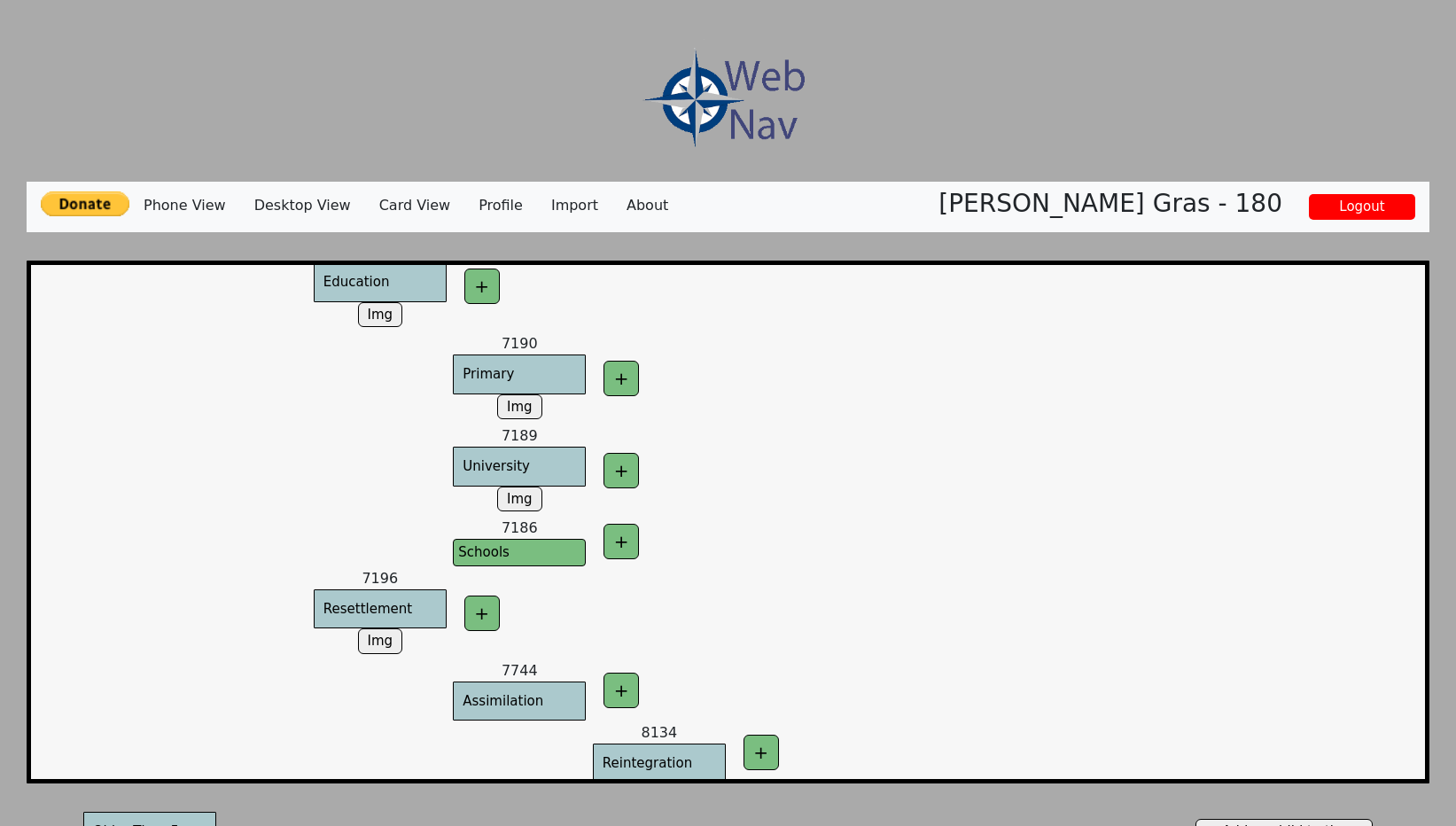
scroll to position [484, 0]
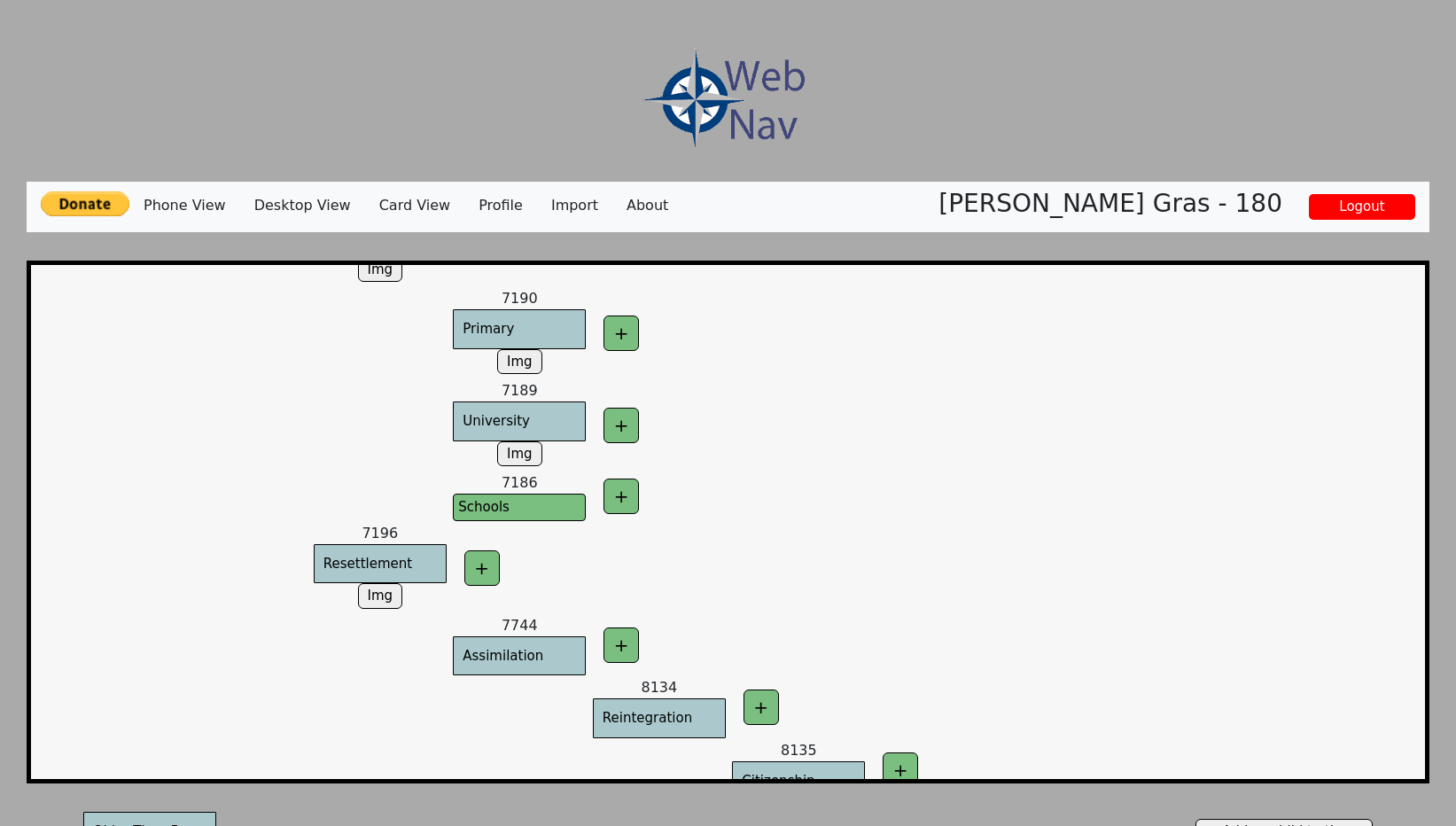
drag, startPoint x: 656, startPoint y: 521, endPoint x: 402, endPoint y: 824, distance: 395.4
click at [296, 0] on html "Phone View Desktop View Card View Profile Import About [PERSON_NAME] Gras - 180…" at bounding box center [728, 499] width 1456 height 998
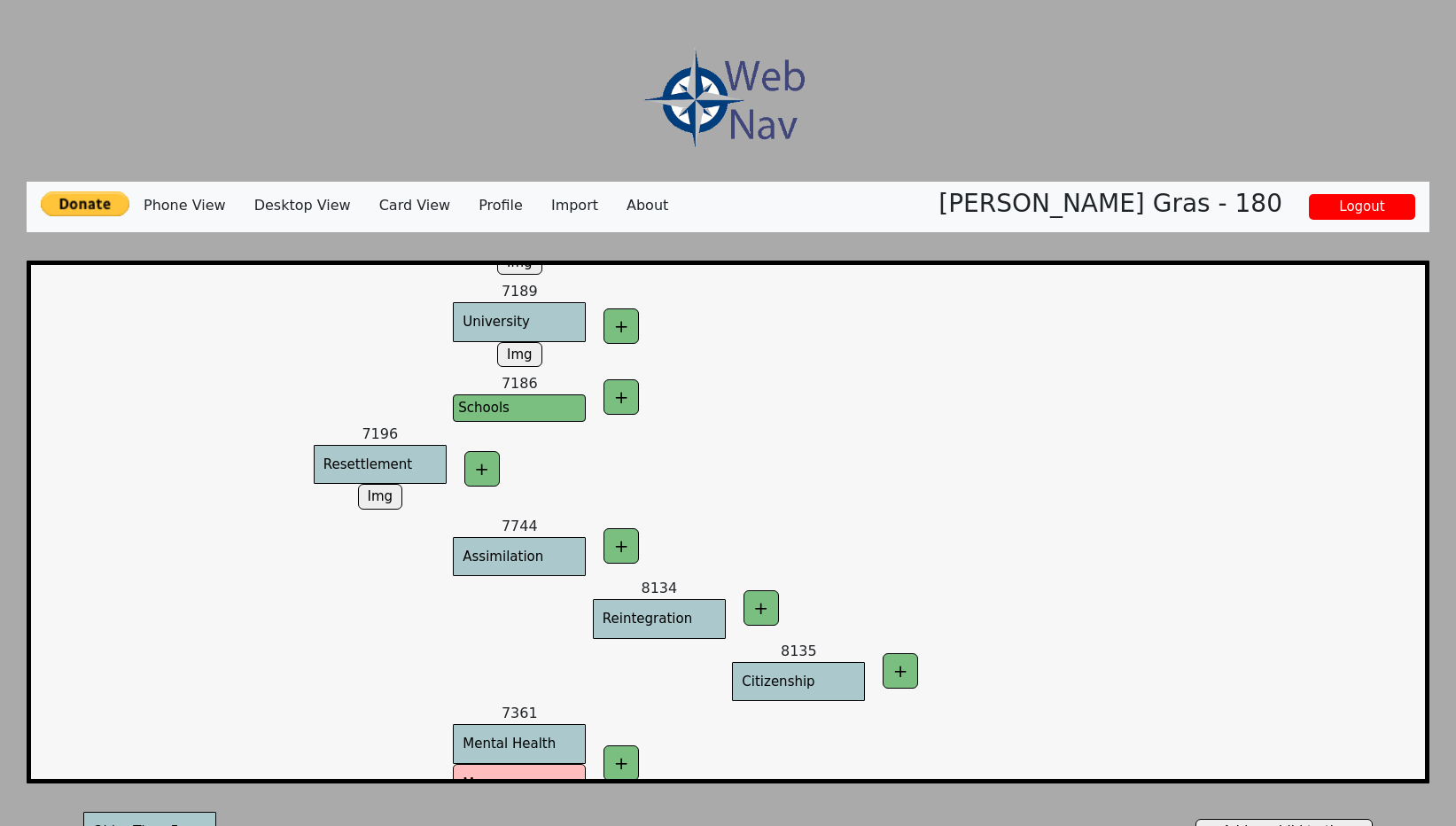
scroll to position [554, 0]
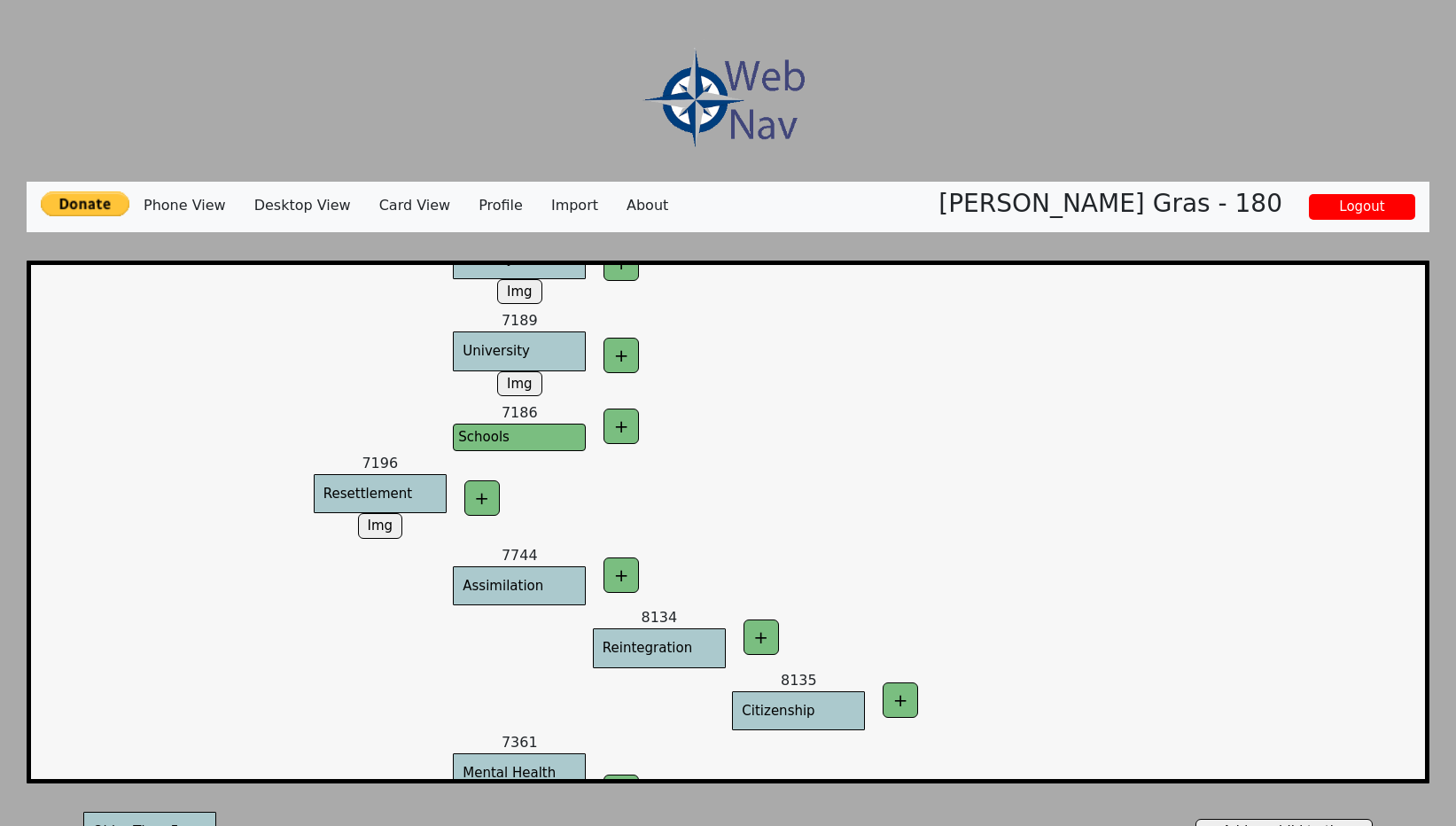
click at [1439, 818] on div "Phone View Desktop View Card View Profile Import About [PERSON_NAME] Gras - 180…" at bounding box center [728, 499] width 1456 height 998
click at [1276, 466] on td at bounding box center [1217, 498] width 139 height 92
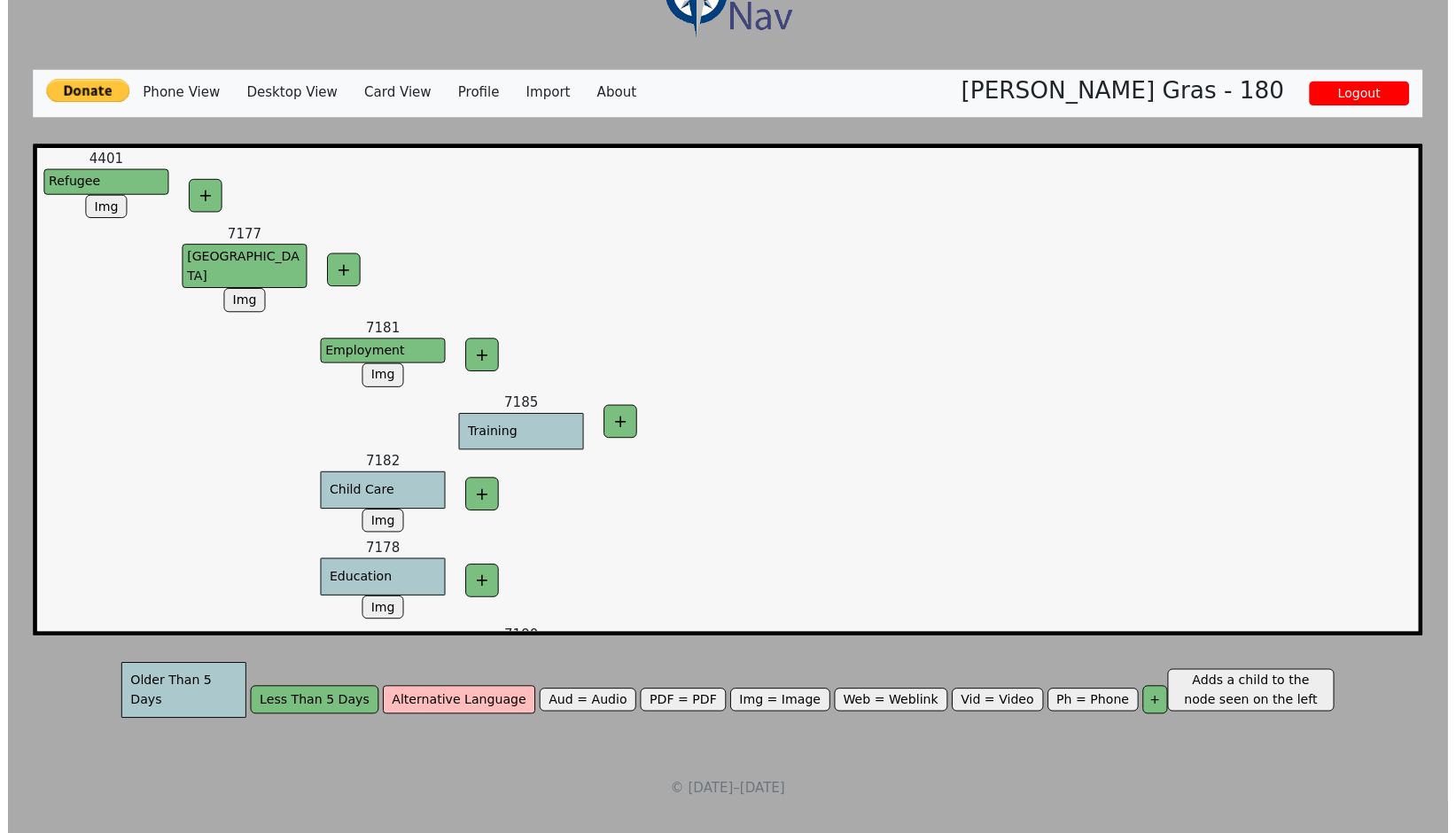
scroll to position [0, 0]
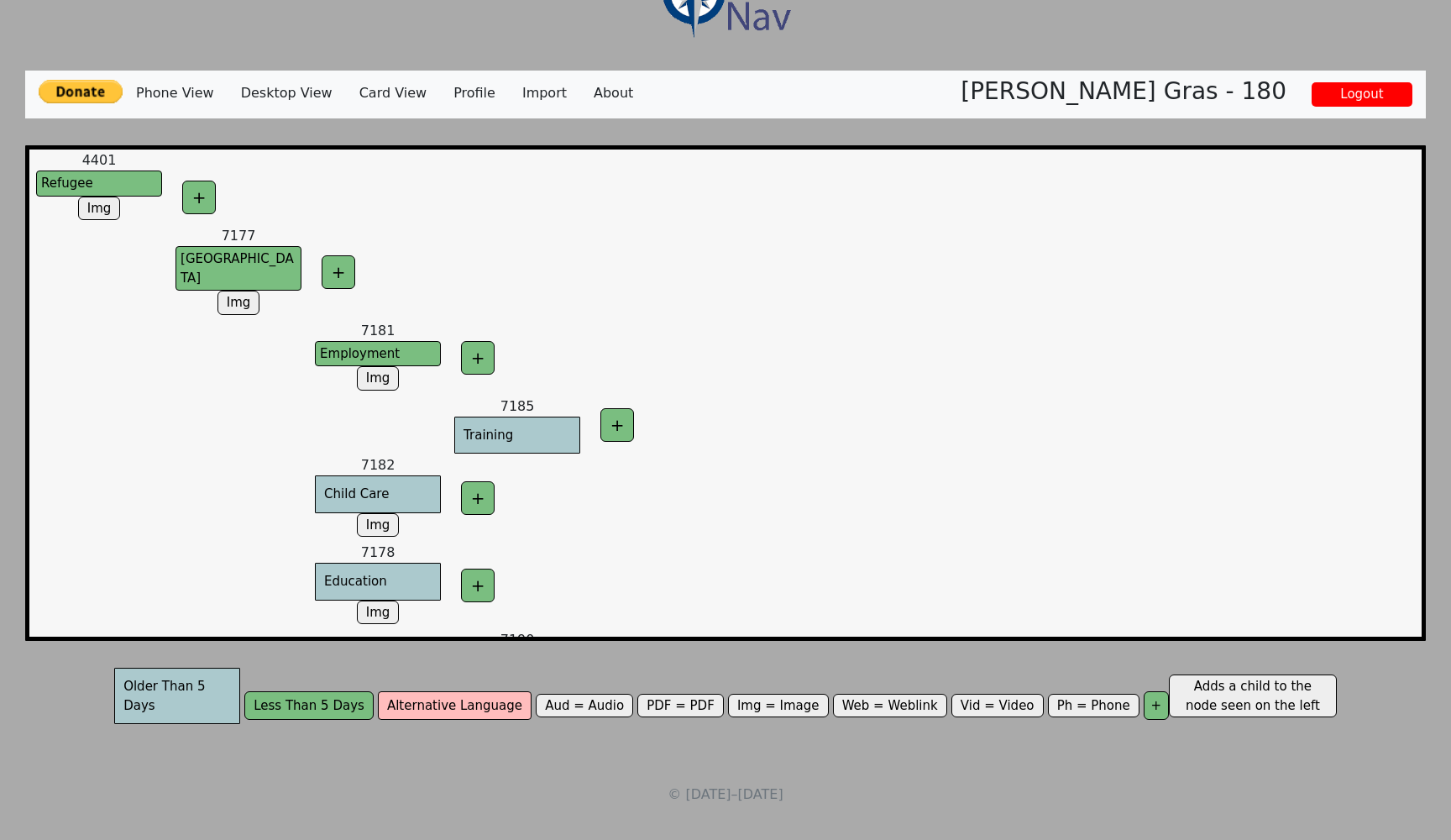
click at [633, 781] on p "© [DATE]–[DATE]" at bounding box center [726, 794] width 1401 height 20
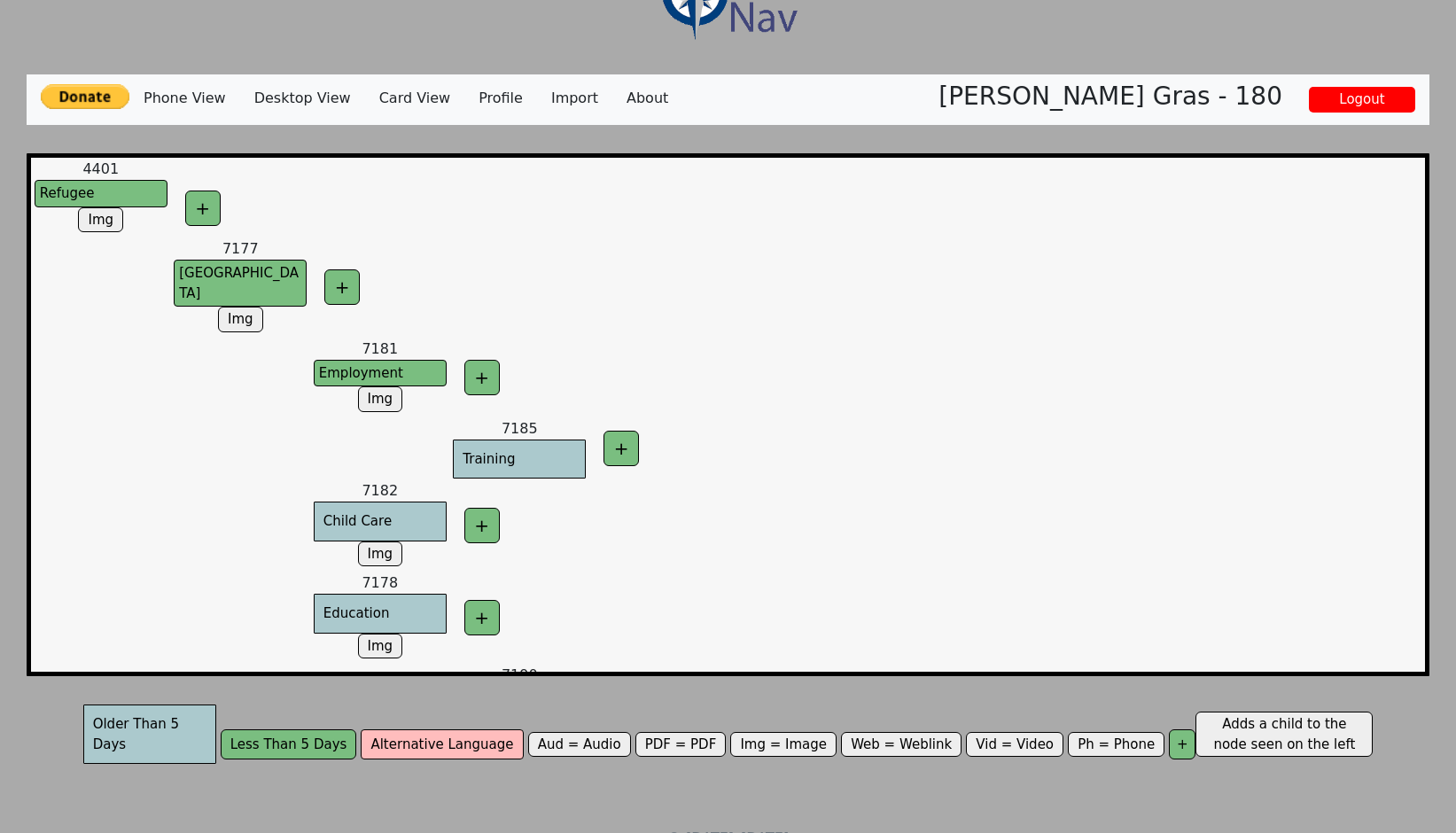
scroll to position [56, 0]
